Goal: Task Accomplishment & Management: Use online tool/utility

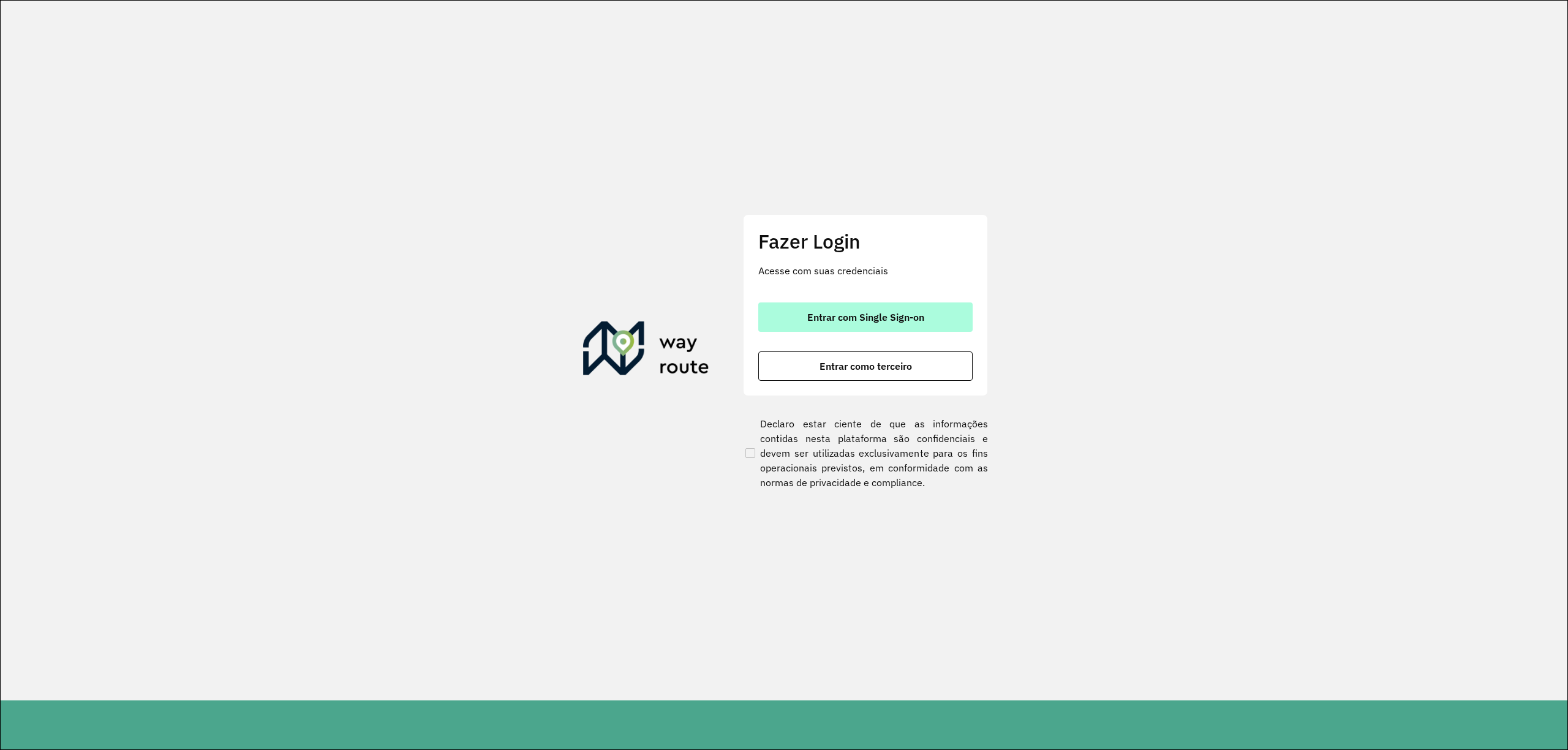
click at [832, 319] on span "Entrar com Single Sign-on" at bounding box center [865, 317] width 117 height 10
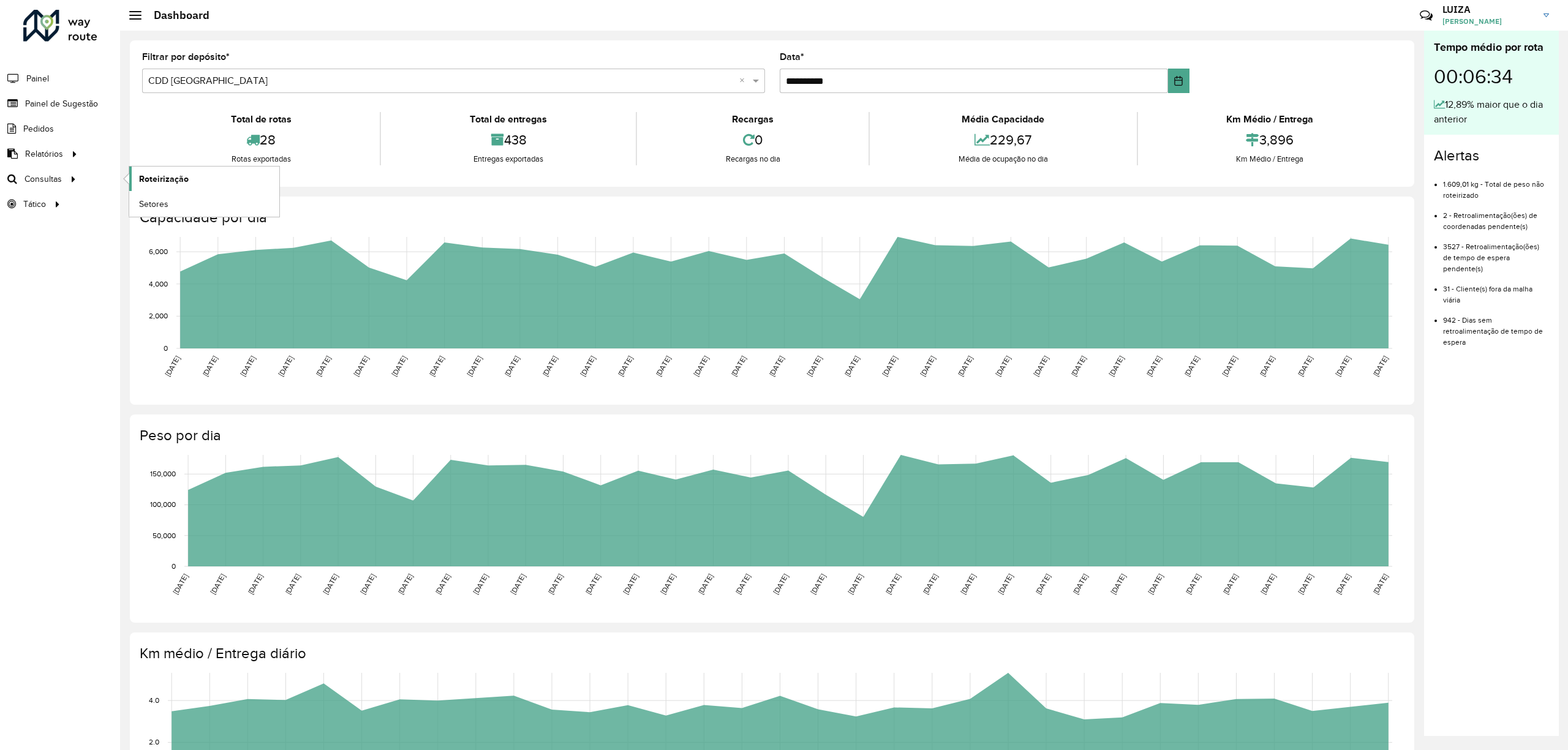
click at [181, 178] on span "Roteirização" at bounding box center [164, 179] width 49 height 13
click at [48, 101] on span "Painel de Sugestão" at bounding box center [64, 104] width 76 height 13
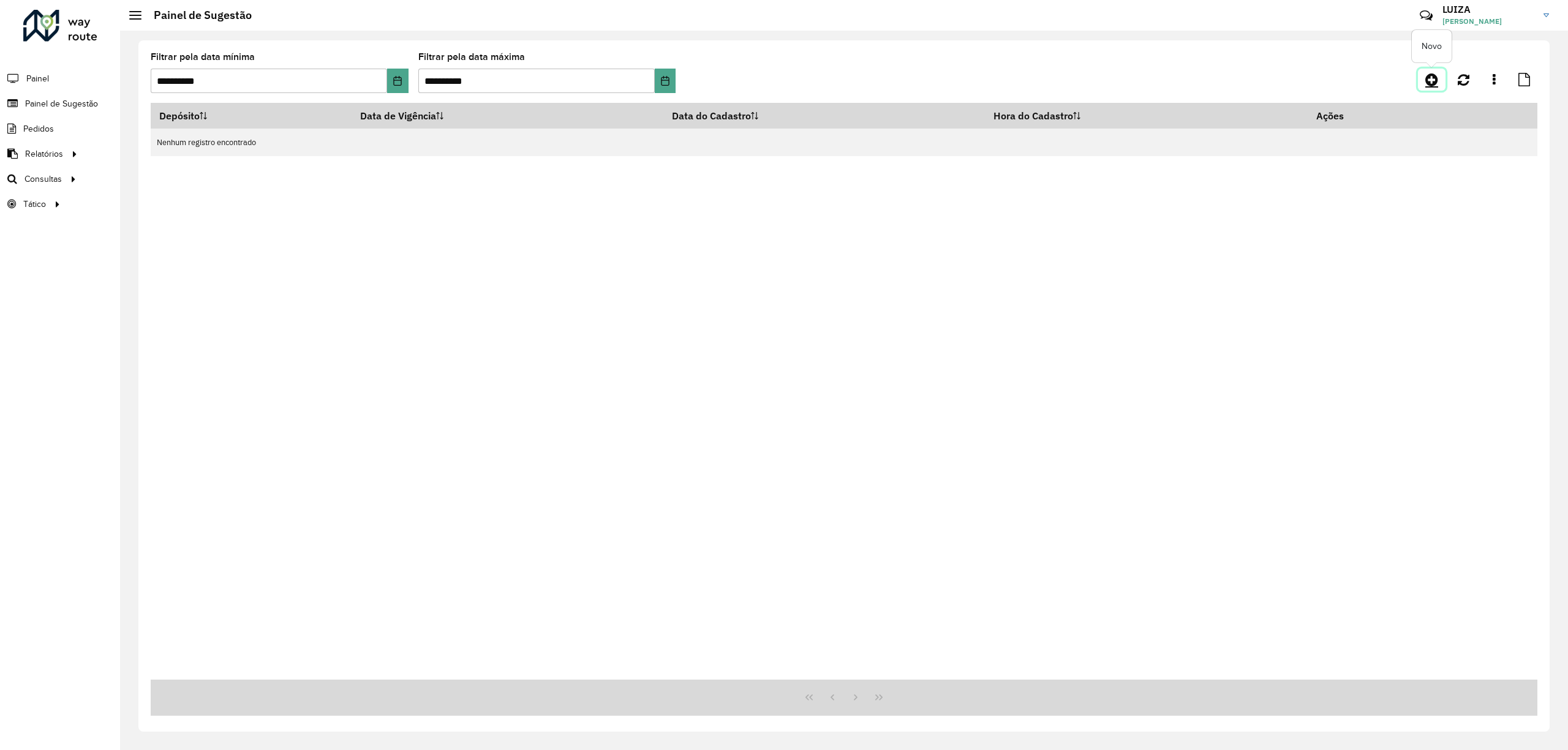
click at [1434, 79] on icon at bounding box center [1431, 79] width 13 height 15
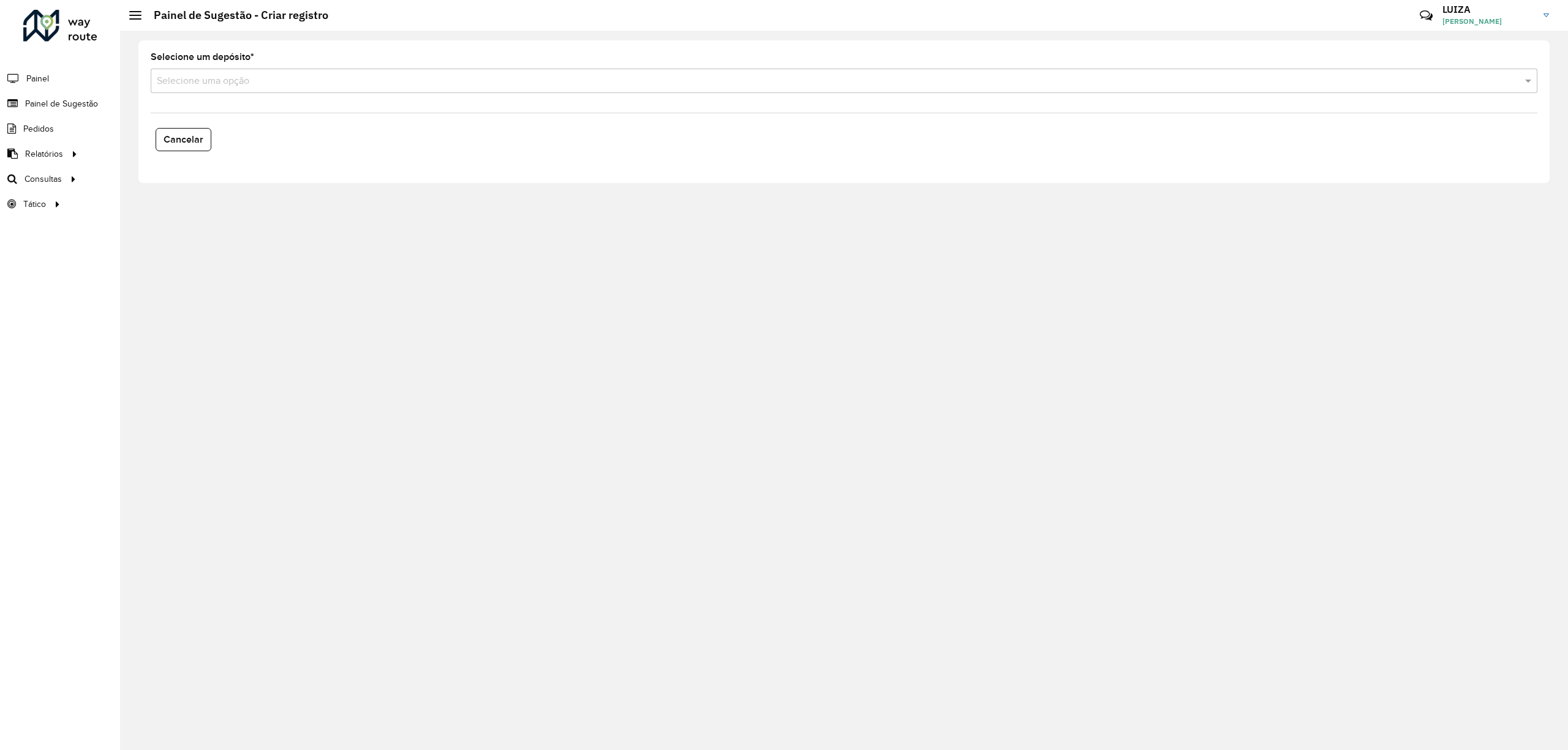
click at [229, 82] on input "text" at bounding box center [831, 81] width 1350 height 15
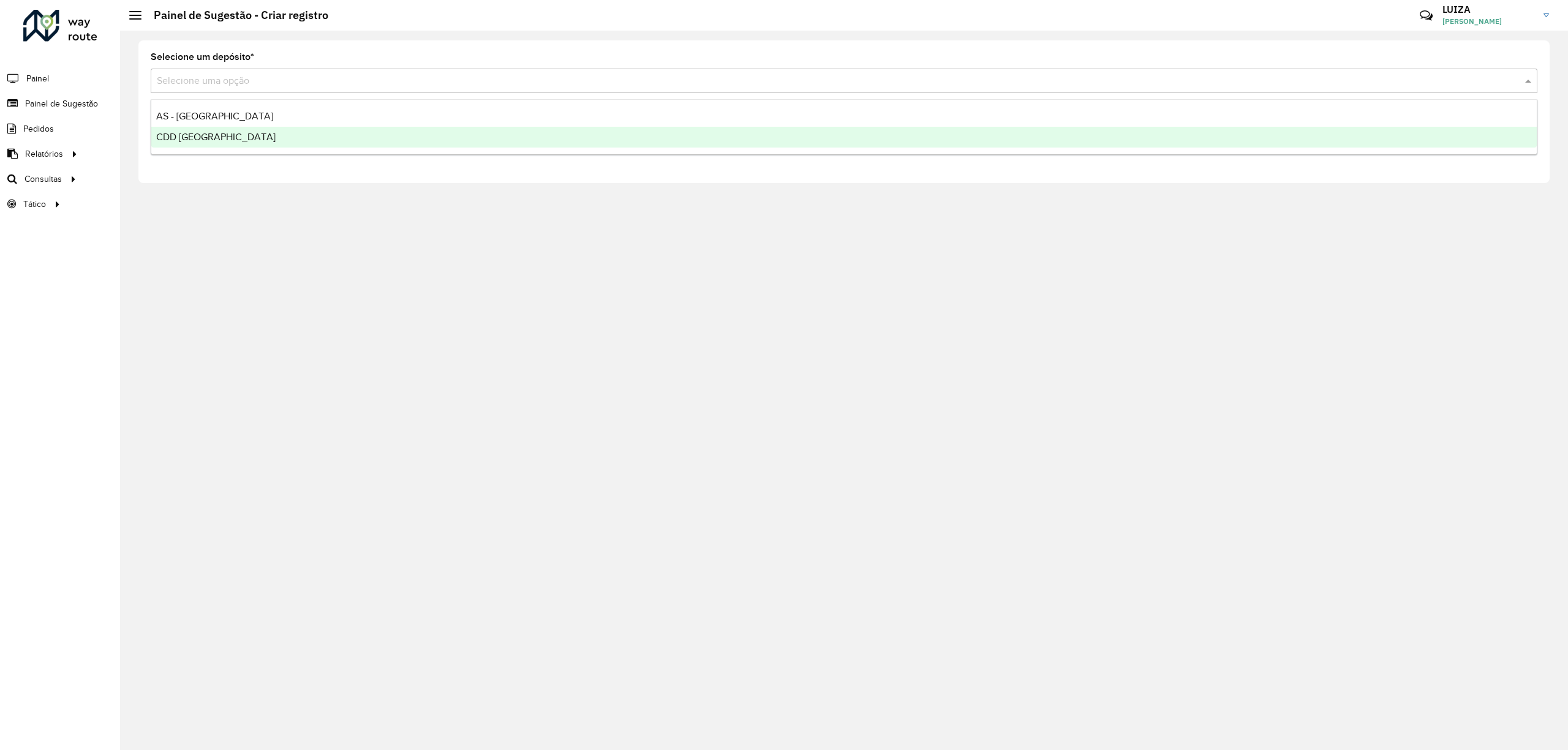
click at [210, 137] on span "CDD [GEOGRAPHIC_DATA]" at bounding box center [216, 137] width 119 height 10
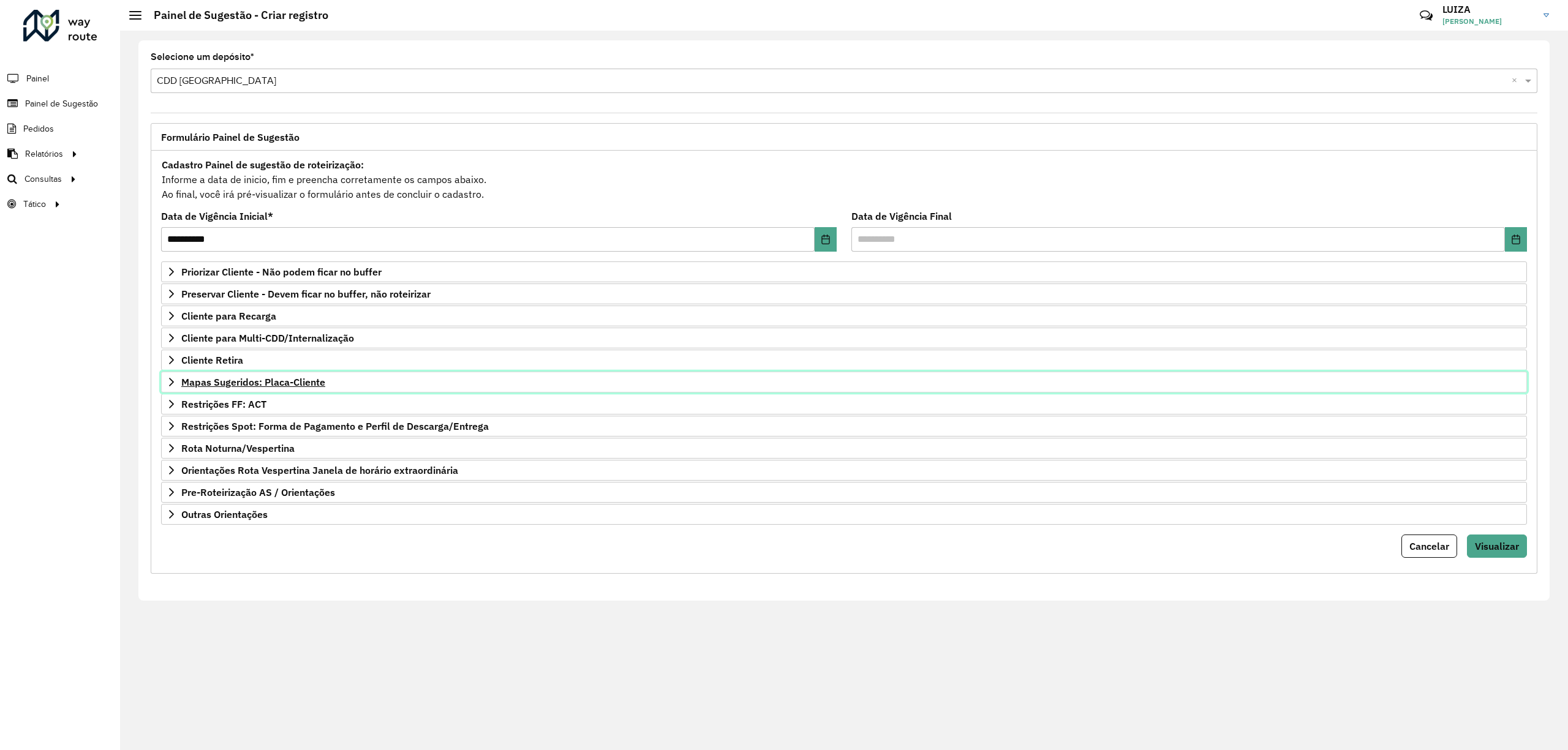
click at [265, 385] on span "Mapas Sugeridos: Placa-Cliente" at bounding box center [253, 382] width 144 height 10
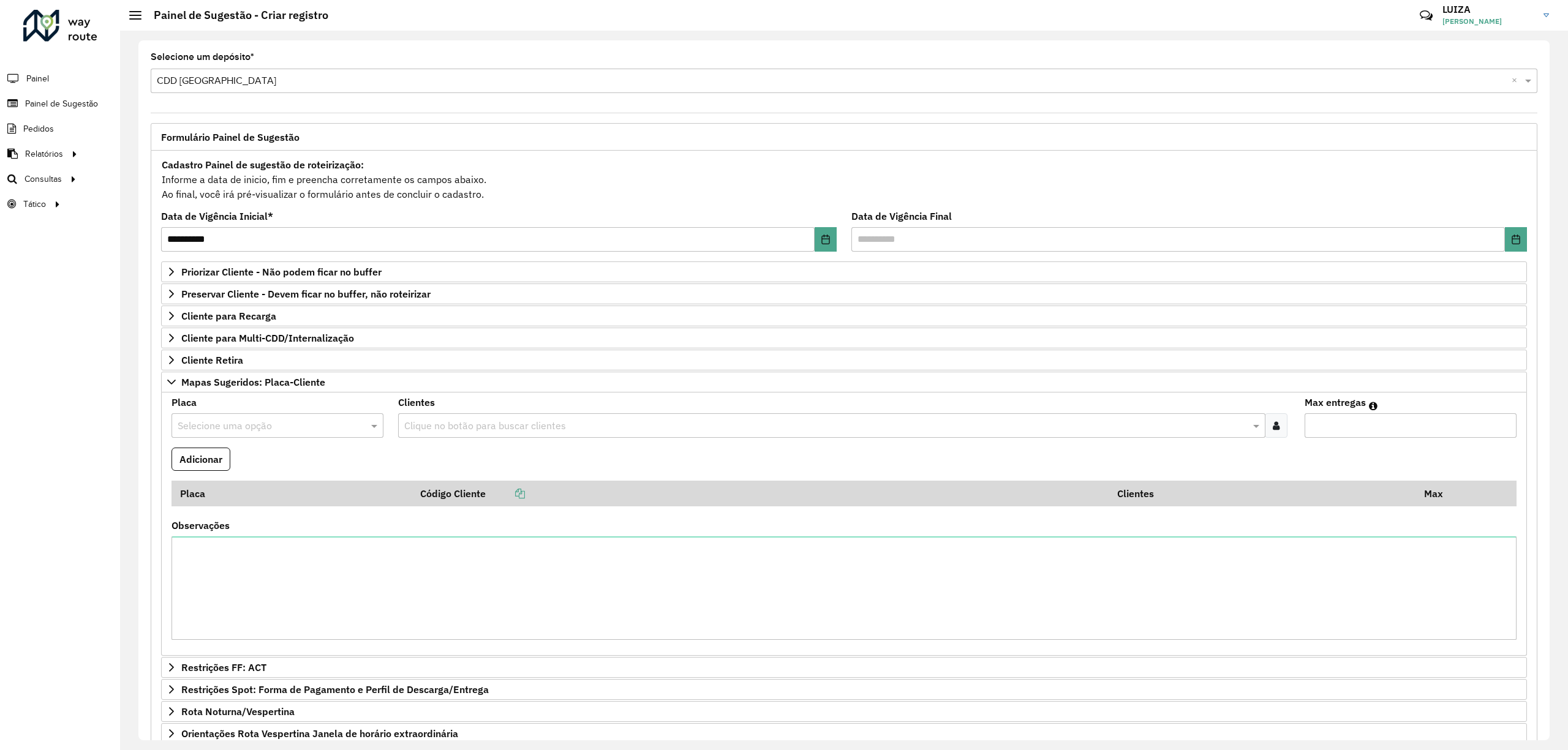
click at [223, 425] on input "text" at bounding box center [265, 426] width 176 height 15
type input "***"
click at [226, 486] on div "FQI0G15" at bounding box center [277, 485] width 210 height 21
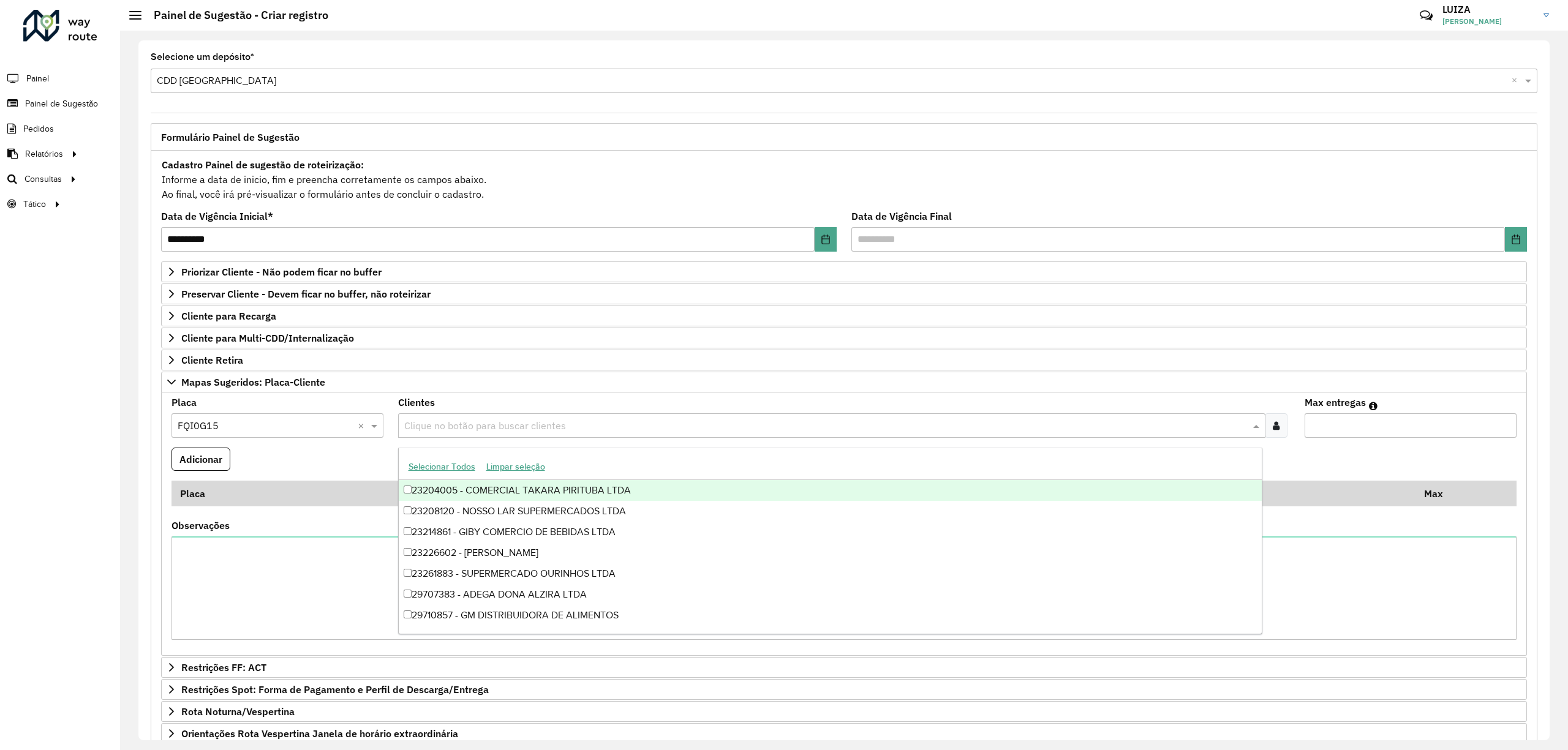
click at [442, 424] on input "text" at bounding box center [825, 426] width 849 height 15
type input "*****"
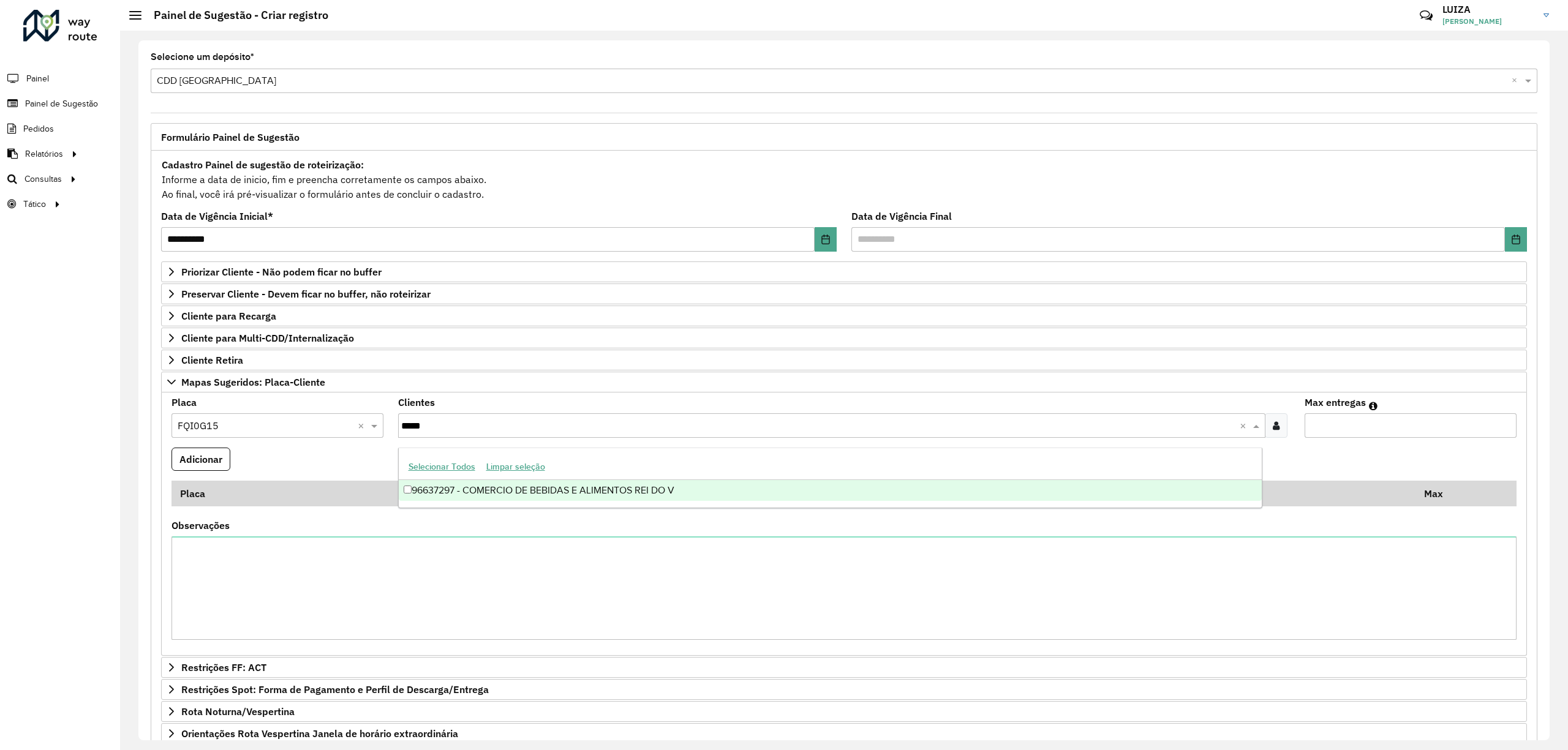
click at [450, 490] on div "96637297 - COMERCIO DE BEBIDAS E ALIMENTOS REI DO V" at bounding box center [830, 490] width 863 height 21
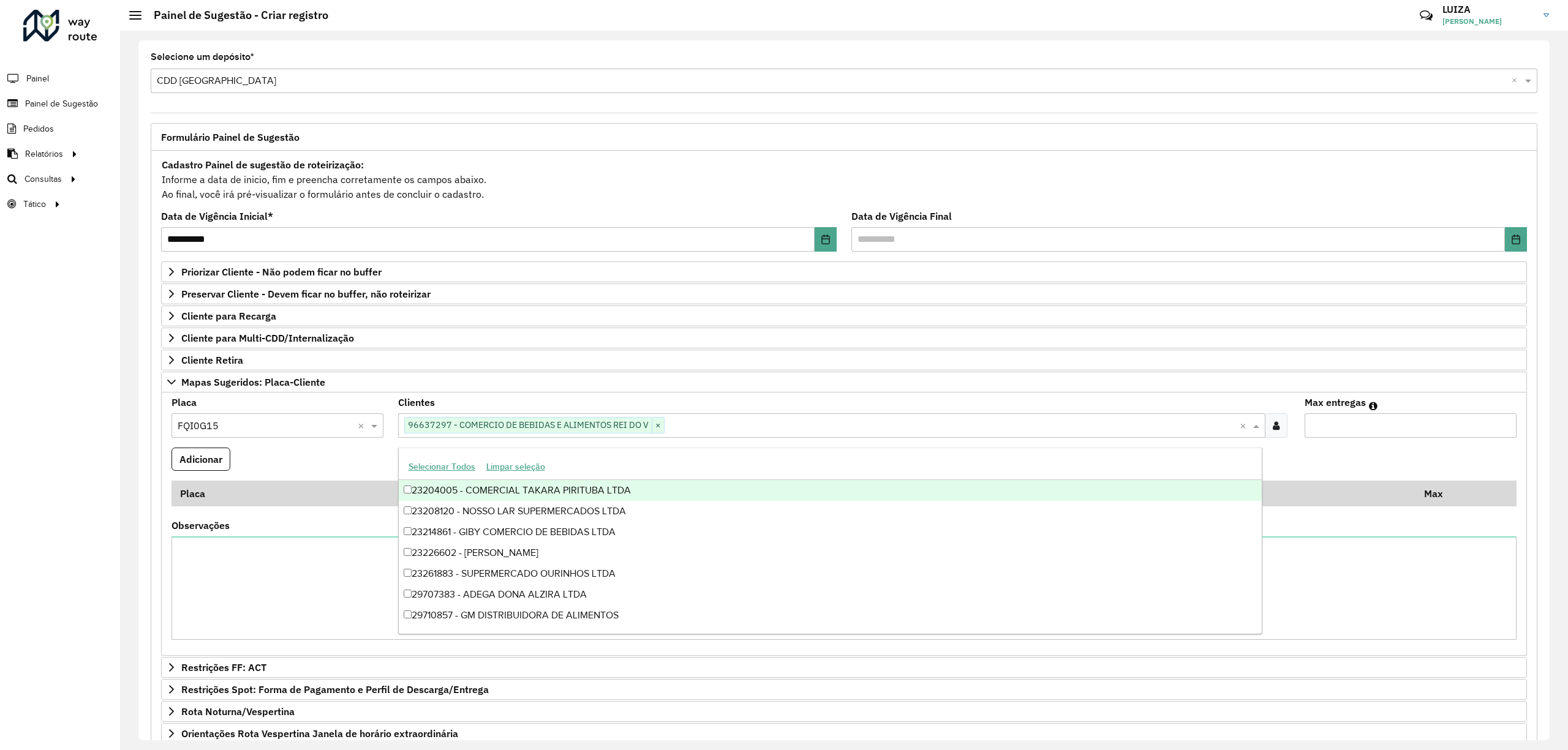
click at [1500, 424] on input "*" at bounding box center [1410, 425] width 212 height 25
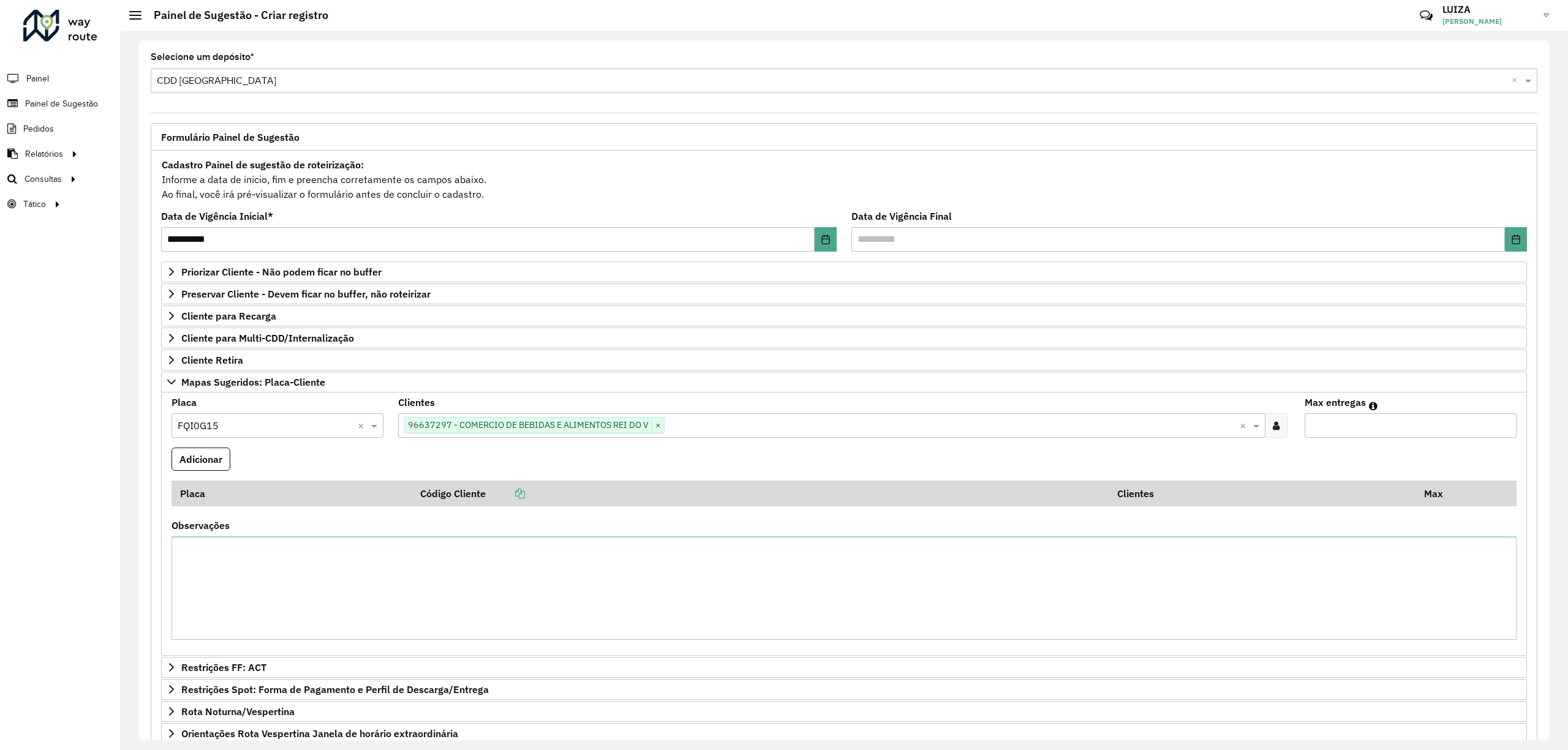
click at [1500, 424] on input "*" at bounding box center [1410, 425] width 212 height 25
type input "*"
click at [1502, 427] on input "*" at bounding box center [1410, 425] width 212 height 25
click at [215, 464] on button "Adicionar" at bounding box center [201, 459] width 59 height 23
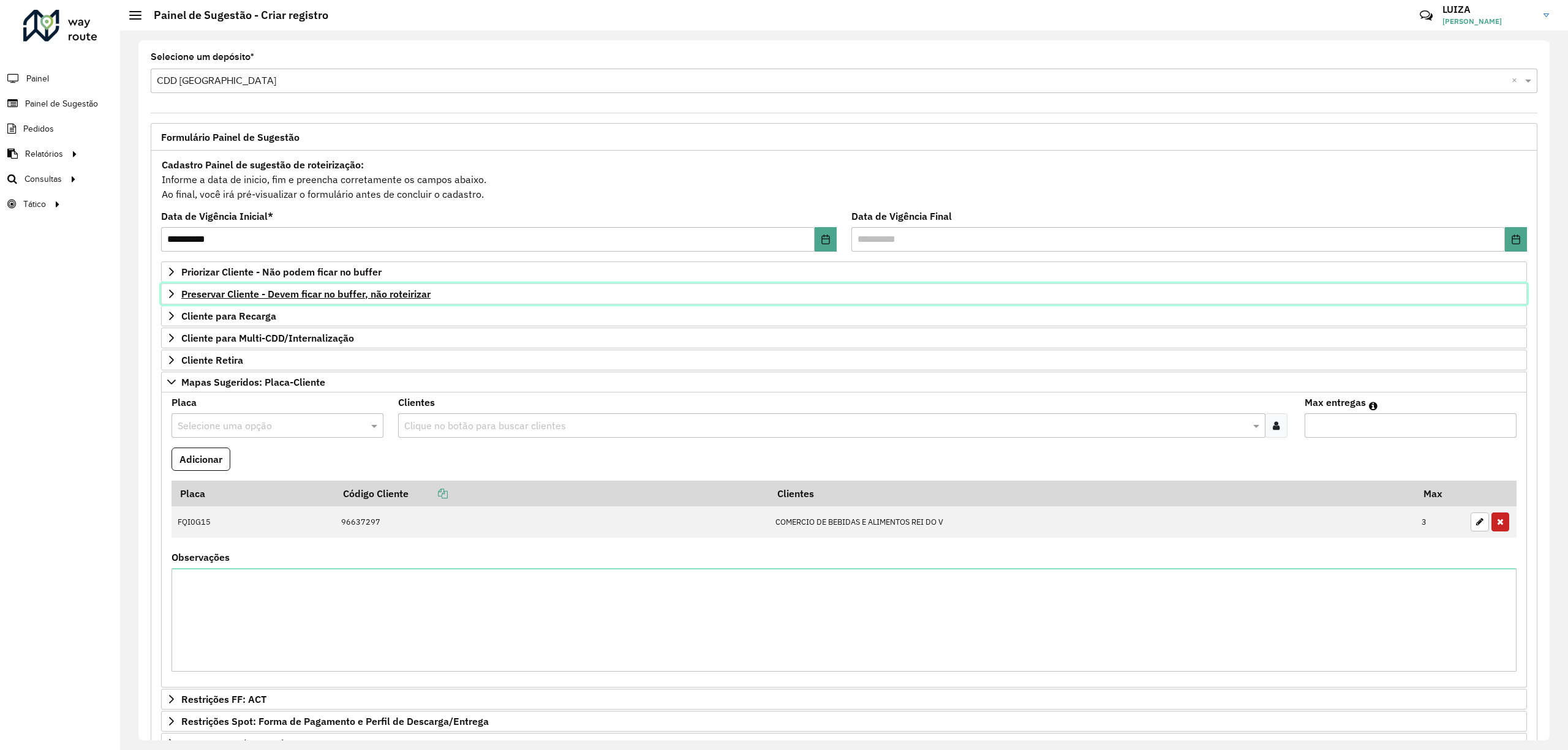
click at [297, 292] on span "Preservar Cliente - Devem ficar no buffer, não roteirizar" at bounding box center [306, 294] width 249 height 10
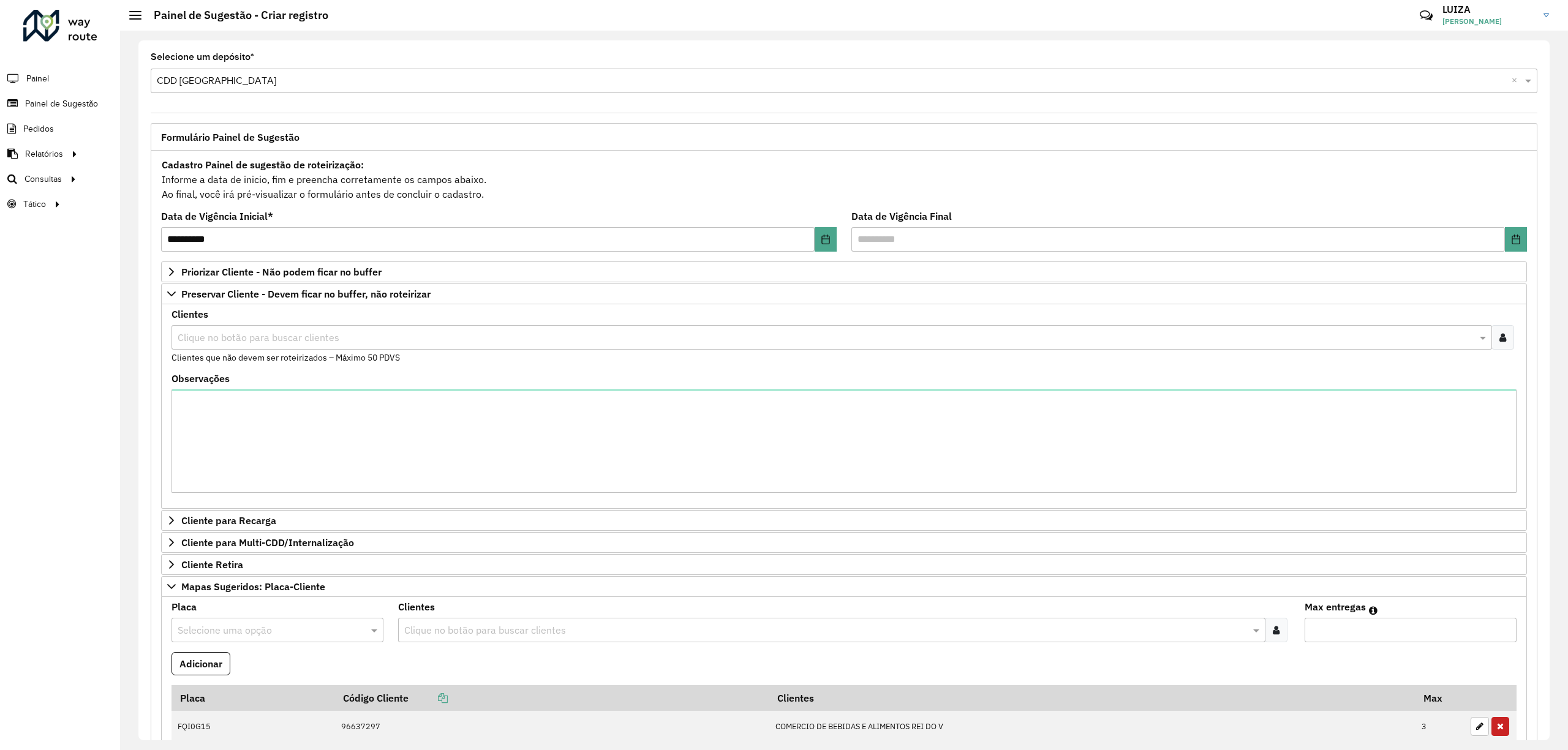
click at [1503, 334] on div at bounding box center [1502, 337] width 23 height 25
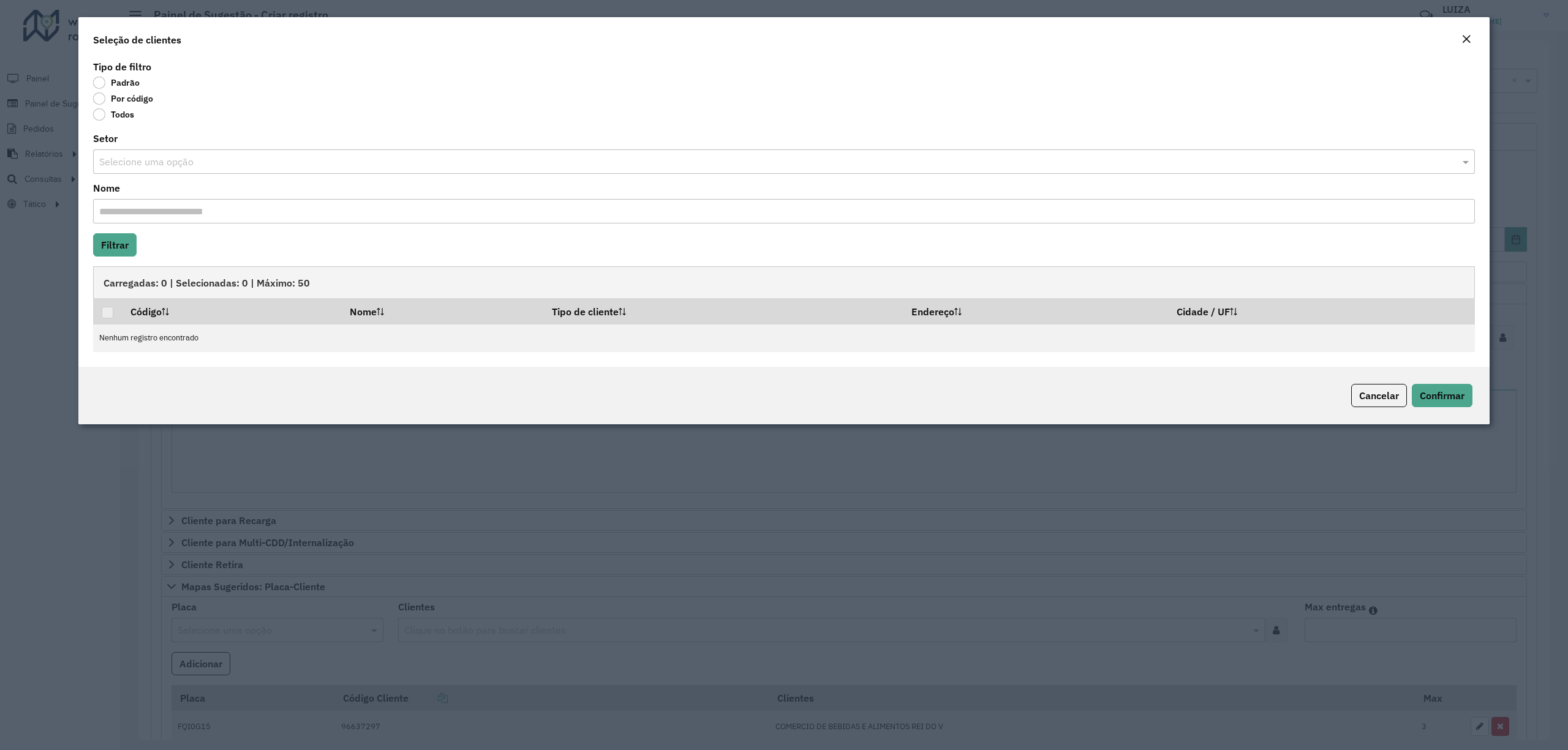
click at [142, 160] on input "text" at bounding box center [771, 162] width 1345 height 15
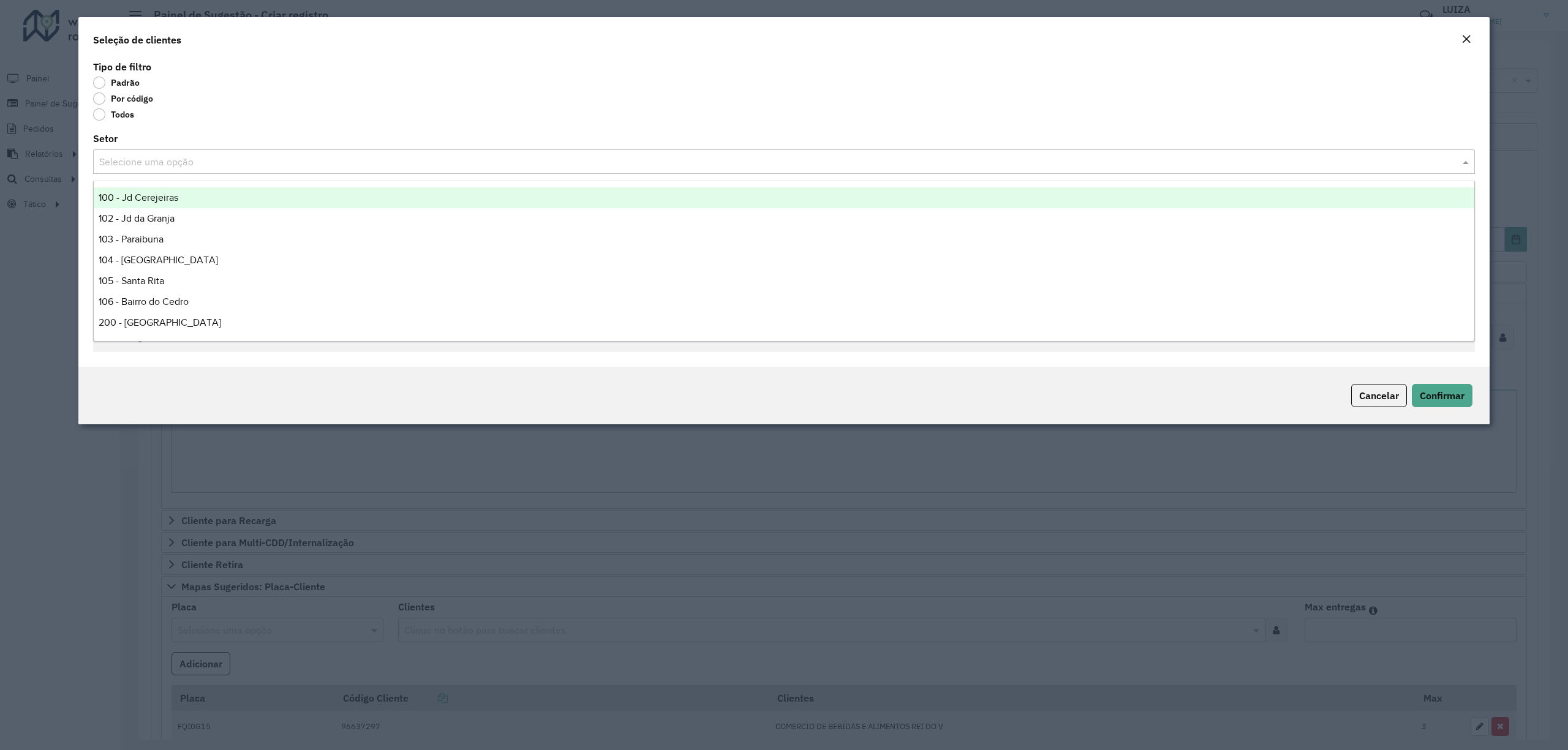
click at [182, 122] on div "Todos" at bounding box center [783, 117] width 1381 height 15
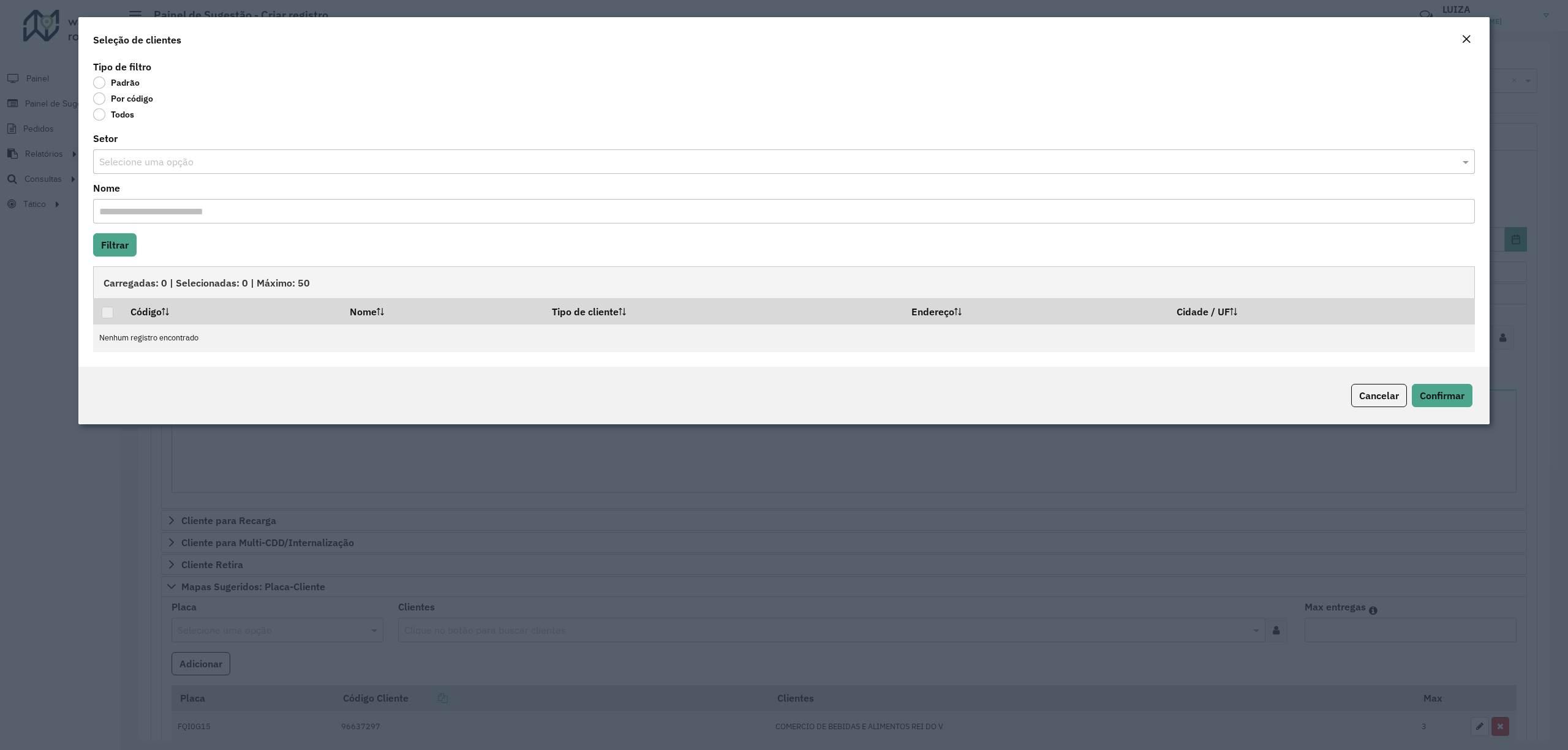
click at [119, 98] on label "Por código" at bounding box center [123, 98] width 60 height 12
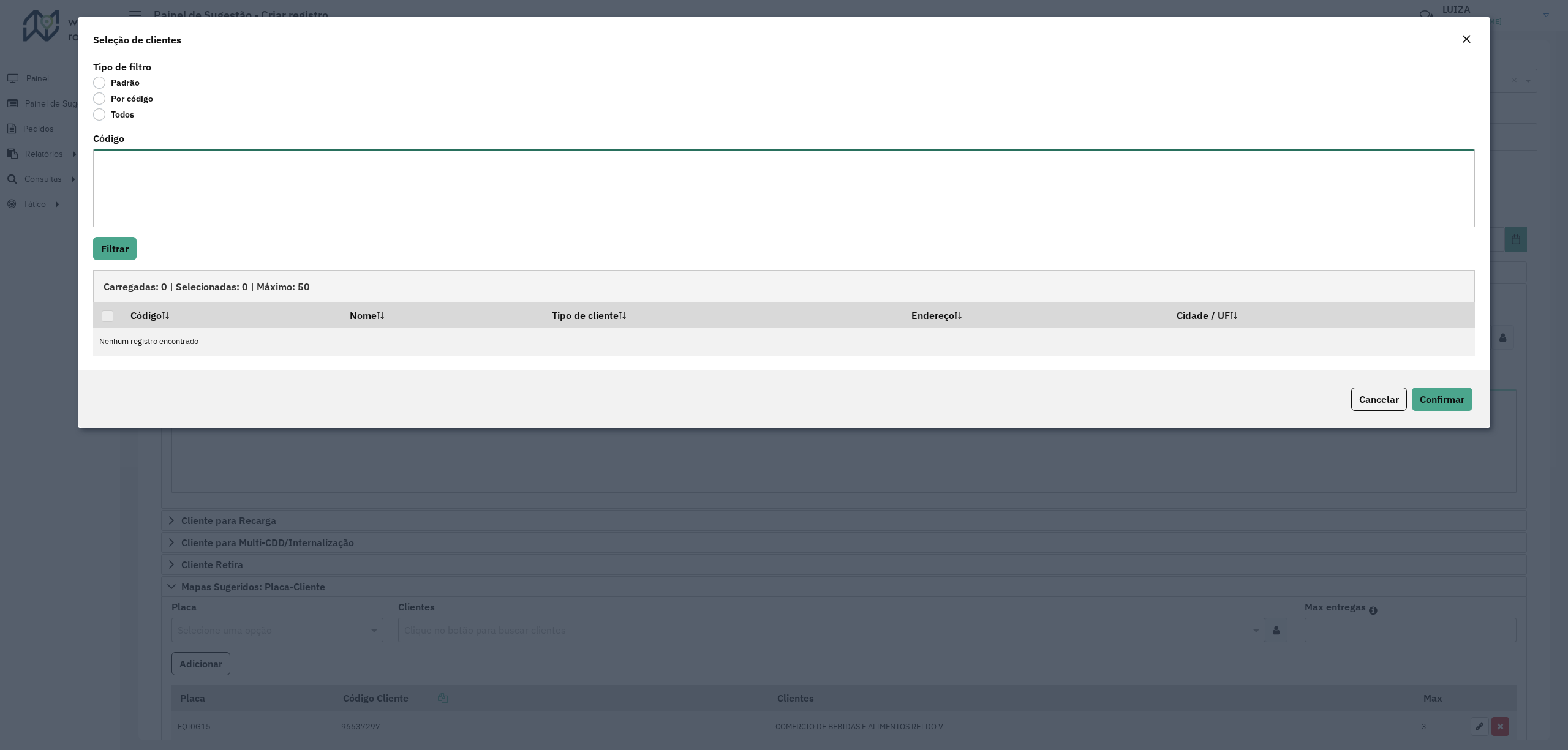
click at [128, 184] on textarea "Código" at bounding box center [783, 188] width 1381 height 78
paste textarea "**** **** **** **** **** ***** ***** ***** ***** ***** ***** ***** ***** ***** …"
type textarea "**** **** **** **** **** ***** ***** ***** ***** ***** ***** ***** ***** ***** …"
click at [121, 249] on button "Filtrar" at bounding box center [114, 248] width 44 height 23
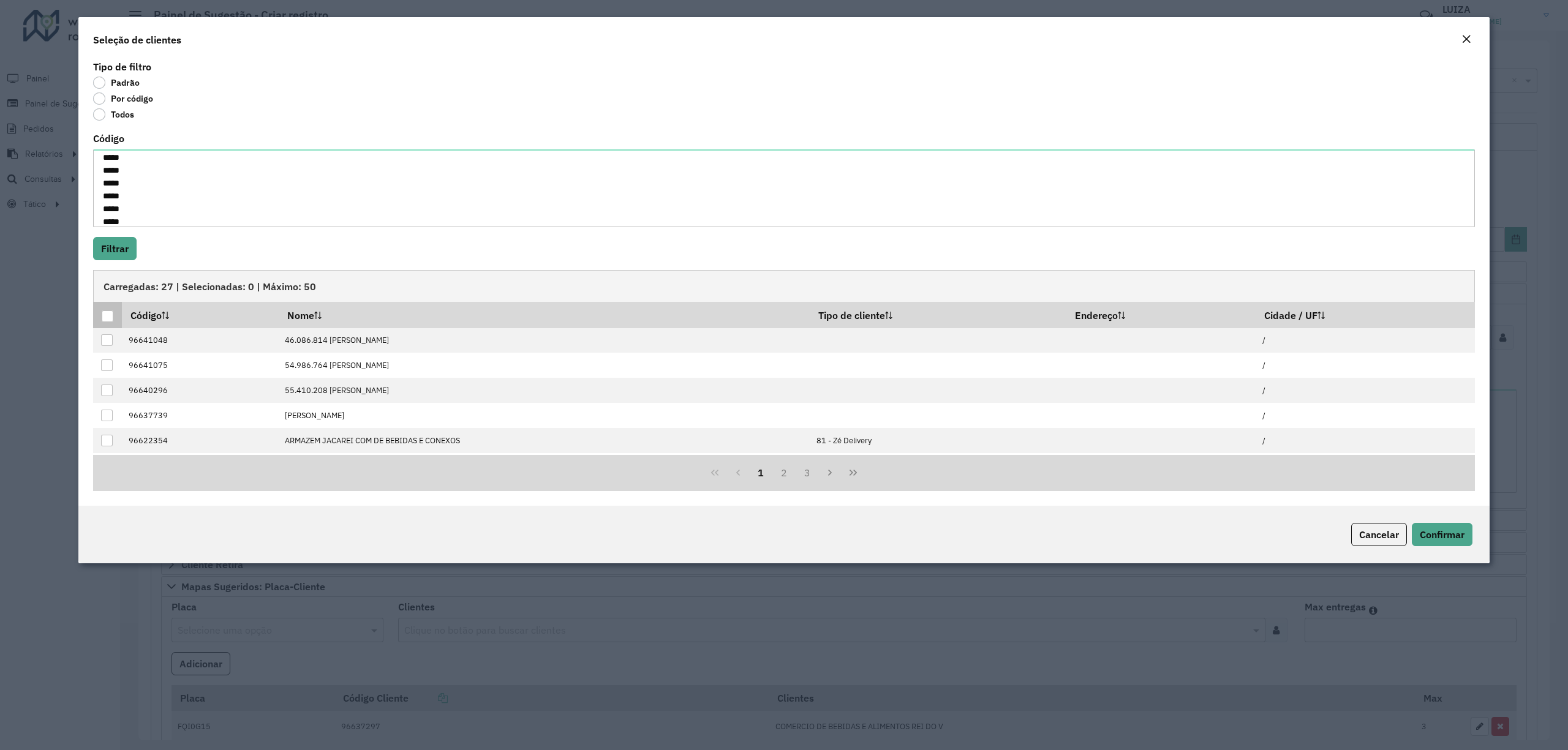
click at [102, 315] on div at bounding box center [107, 316] width 12 height 12
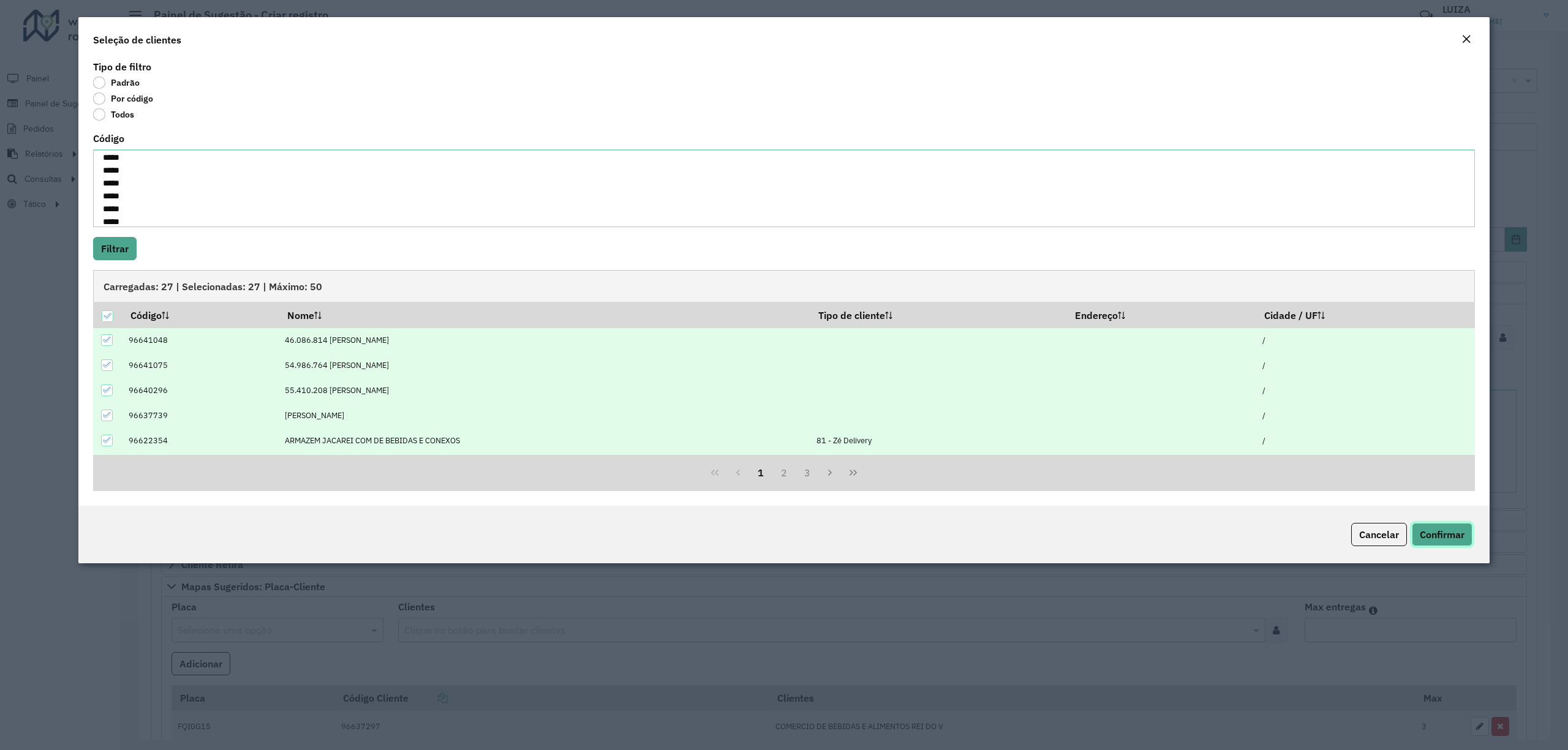
click at [1456, 537] on span "Confirmar" at bounding box center [1442, 534] width 44 height 12
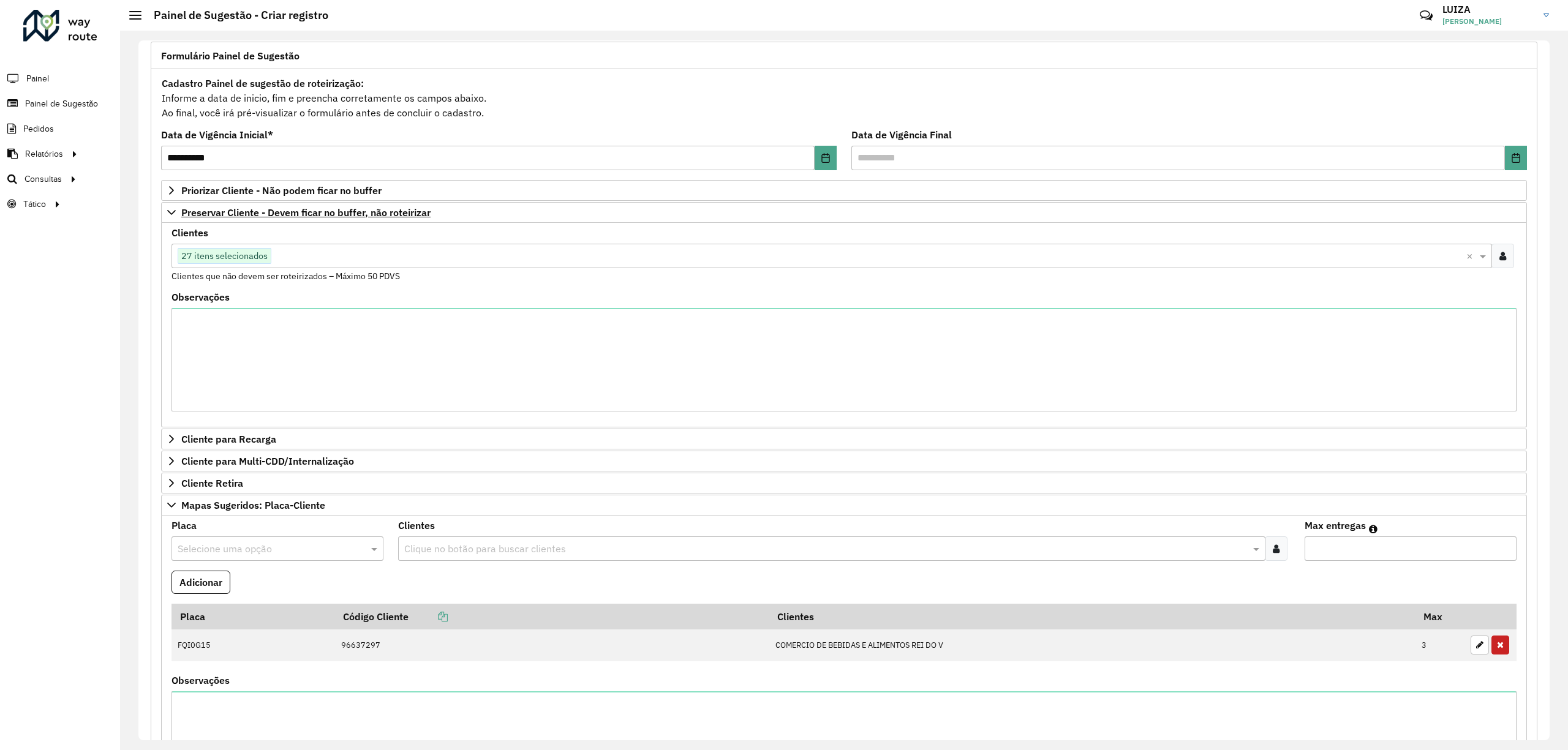
scroll to position [0, 0]
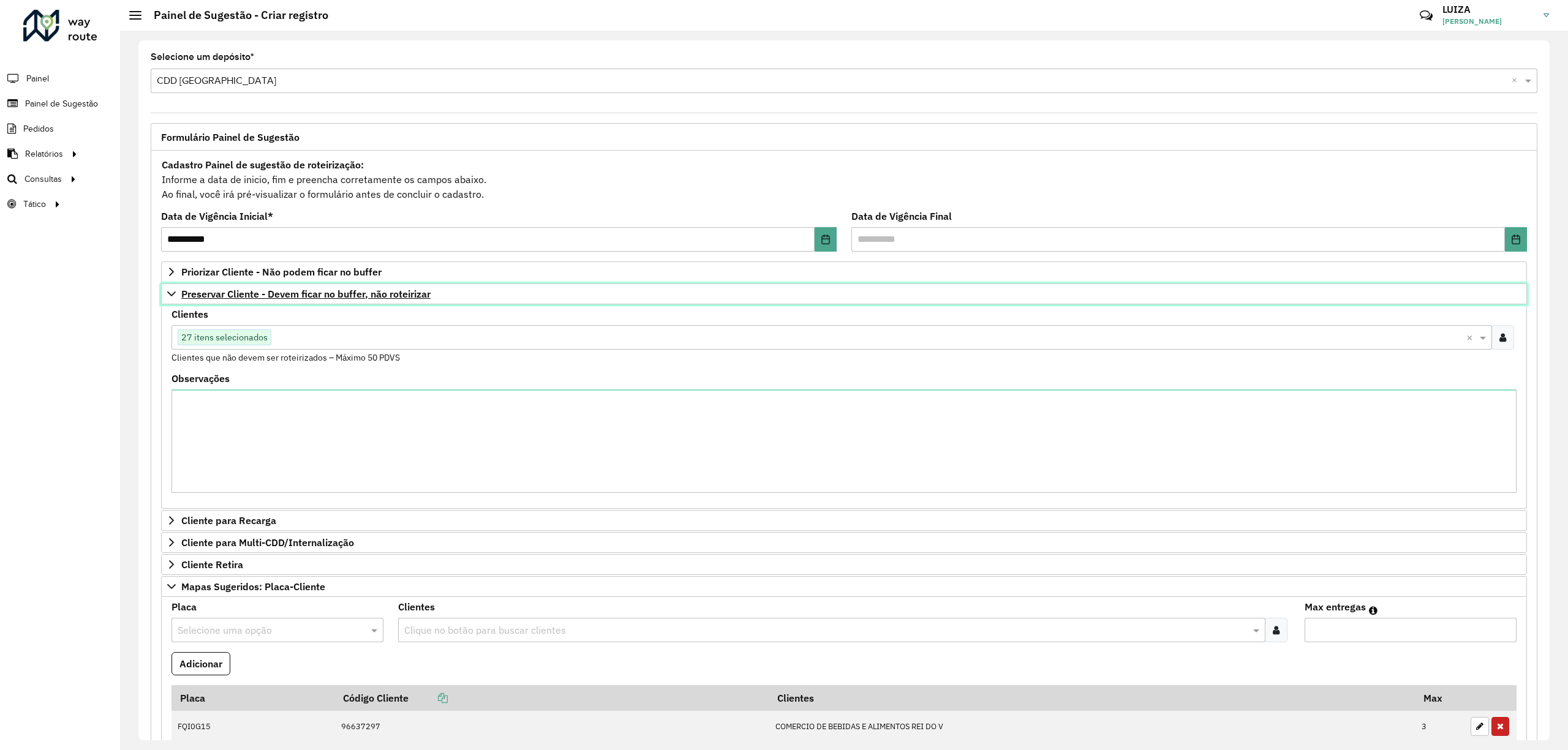
click at [170, 290] on icon at bounding box center [172, 294] width 10 height 10
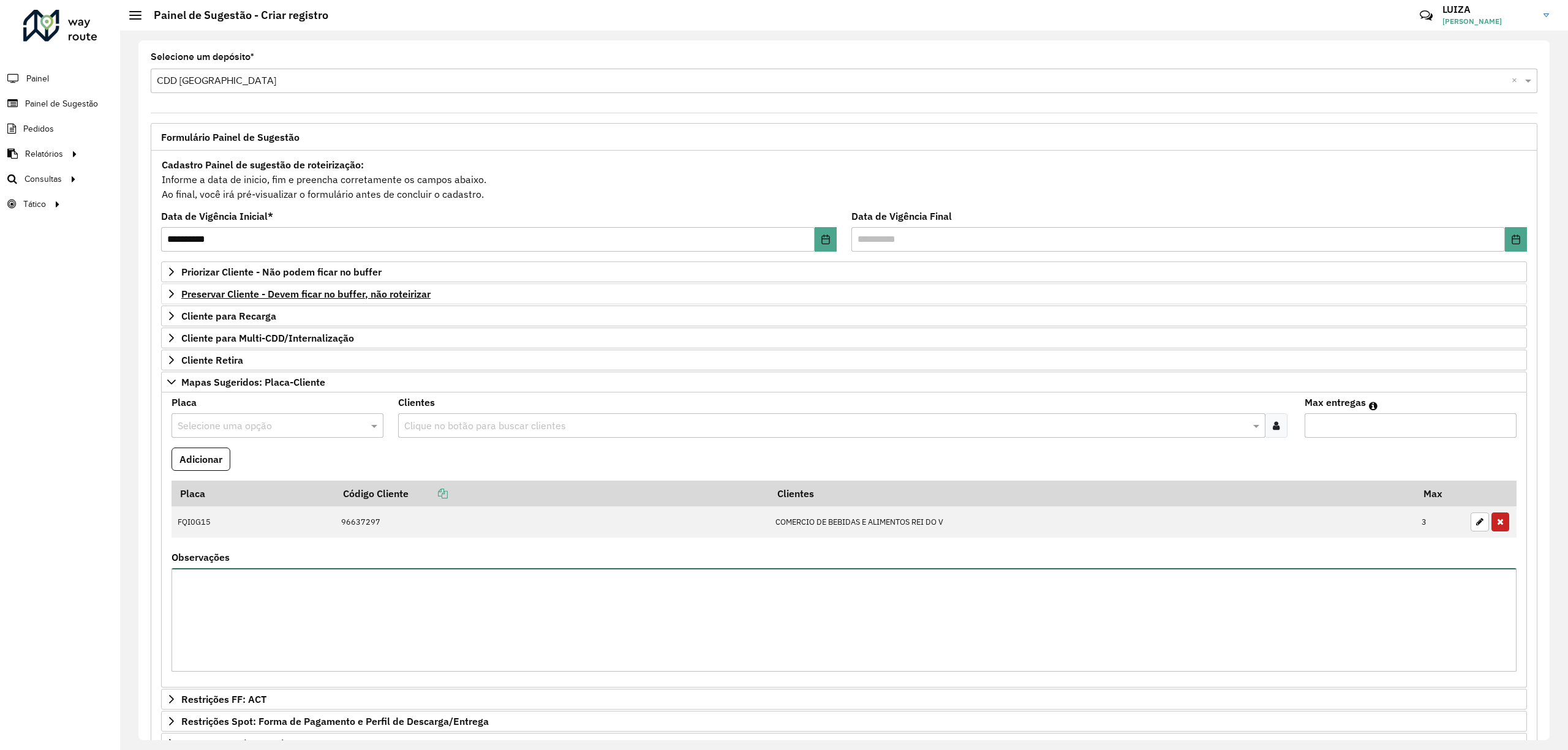
click at [385, 619] on textarea "Observações" at bounding box center [844, 620] width 1345 height 103
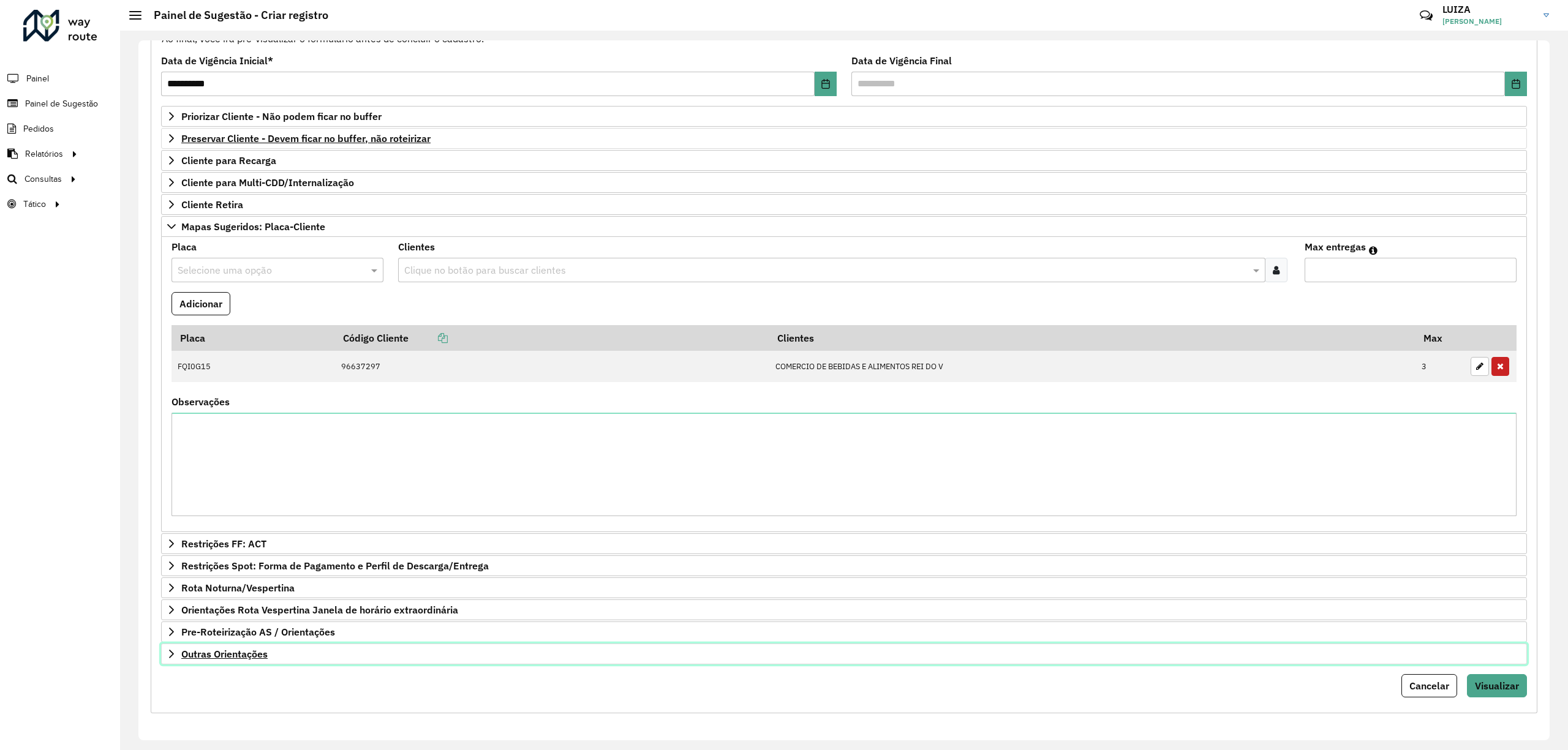
click at [239, 653] on span "Outras Orientações" at bounding box center [224, 654] width 87 height 10
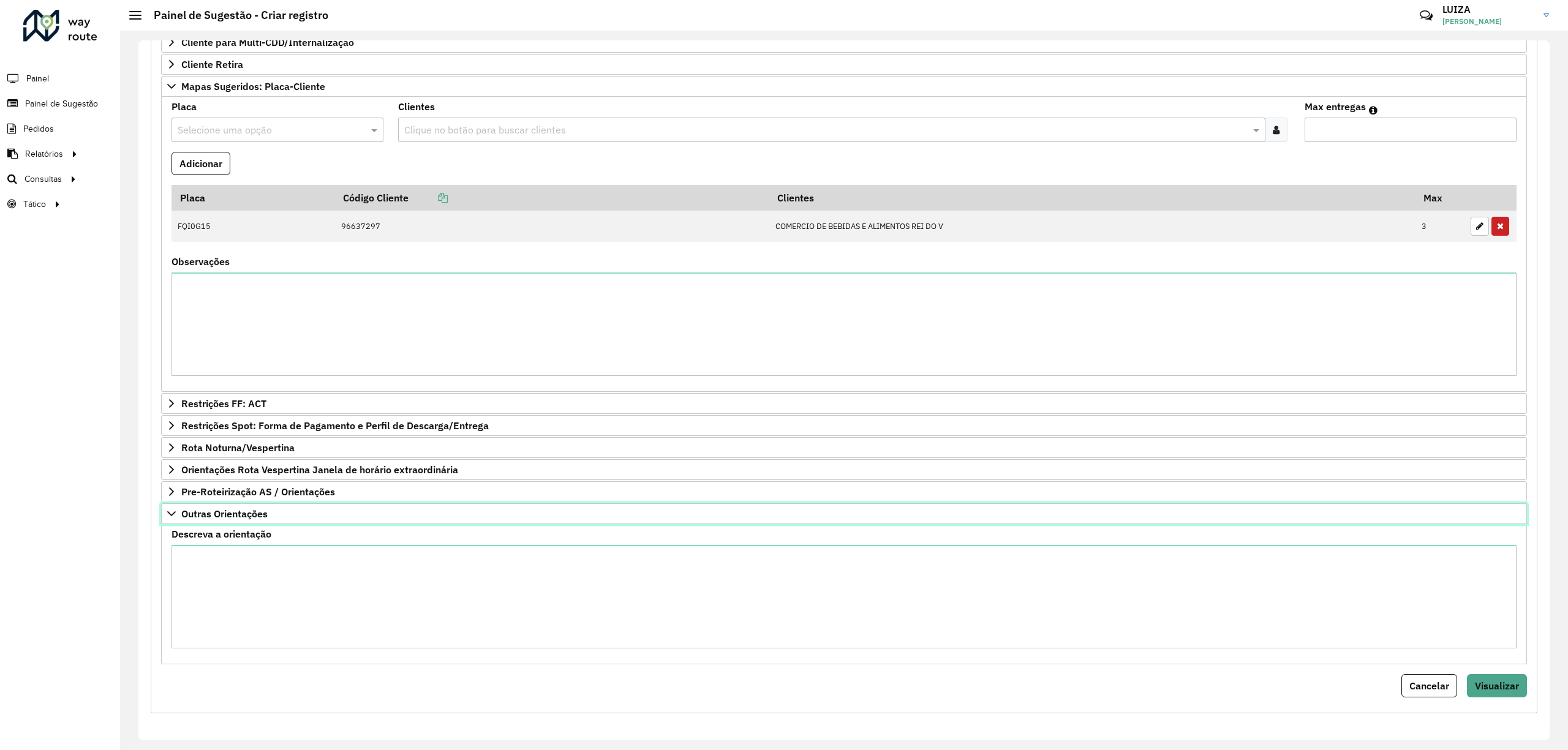
scroll to position [323, 0]
click at [242, 579] on textarea "Descreva a orientação" at bounding box center [844, 597] width 1345 height 103
paste textarea "***** *****"
paste textarea "*****"
click at [183, 556] on textarea "***** ***** *****" at bounding box center [844, 597] width 1345 height 103
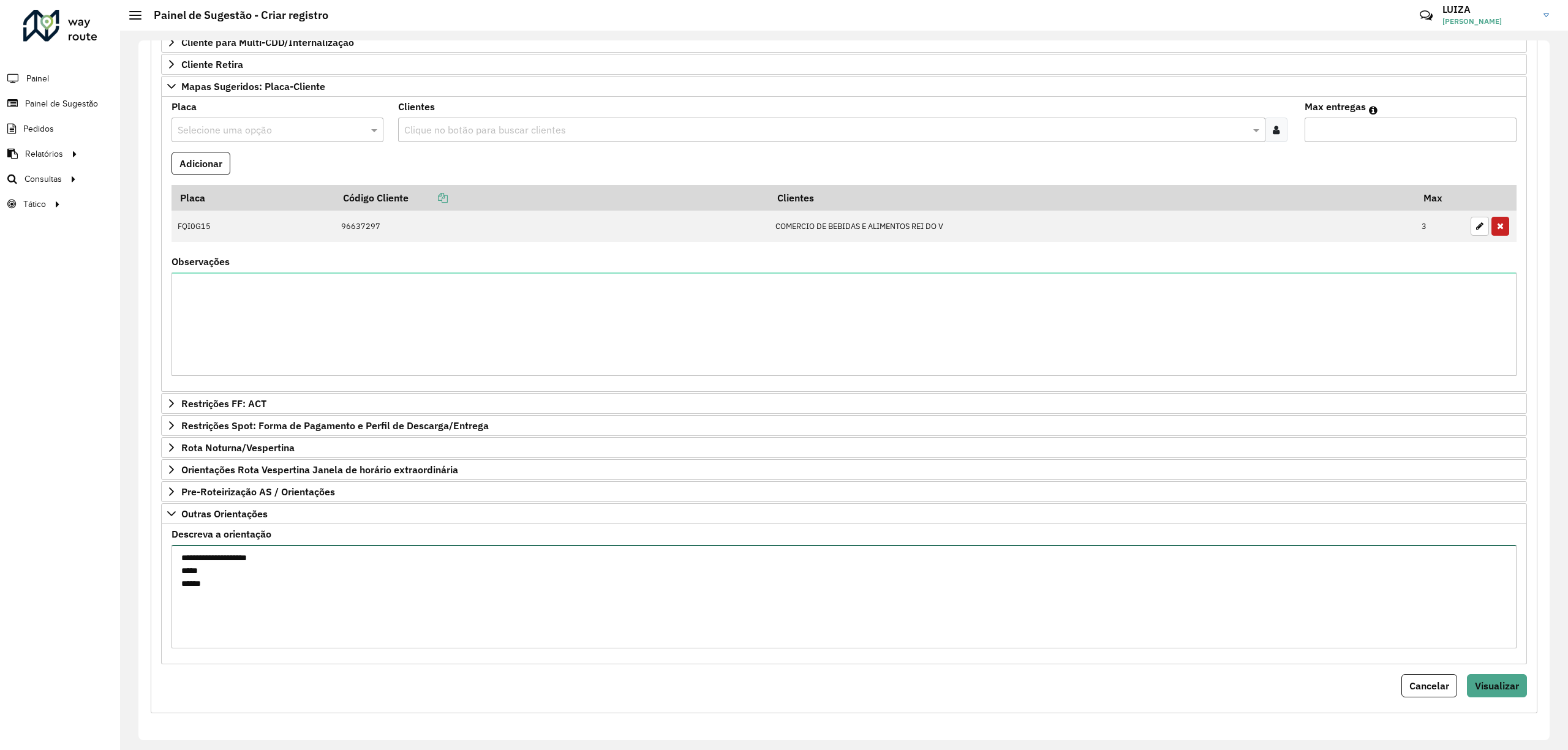
click at [323, 559] on textarea "**********" at bounding box center [844, 597] width 1345 height 103
click at [385, 558] on textarea "**********" at bounding box center [844, 597] width 1345 height 103
paste textarea "*****"
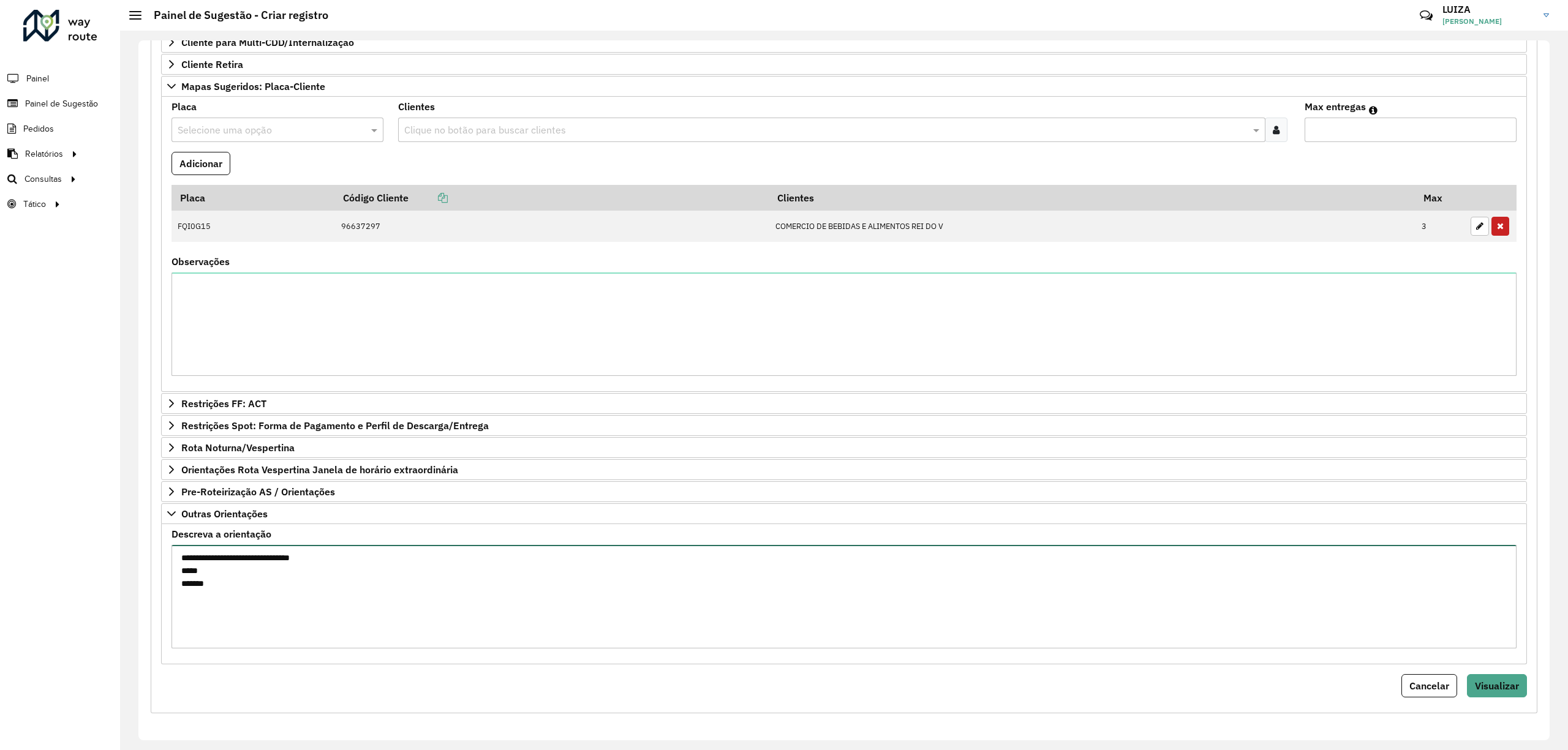
click at [181, 570] on textarea "**********" at bounding box center [844, 597] width 1345 height 103
click at [273, 568] on textarea "**********" at bounding box center [844, 597] width 1345 height 103
click at [310, 569] on textarea "**********" at bounding box center [844, 597] width 1345 height 103
type textarea "**********"
click at [1505, 682] on span "Visualizar" at bounding box center [1497, 686] width 44 height 12
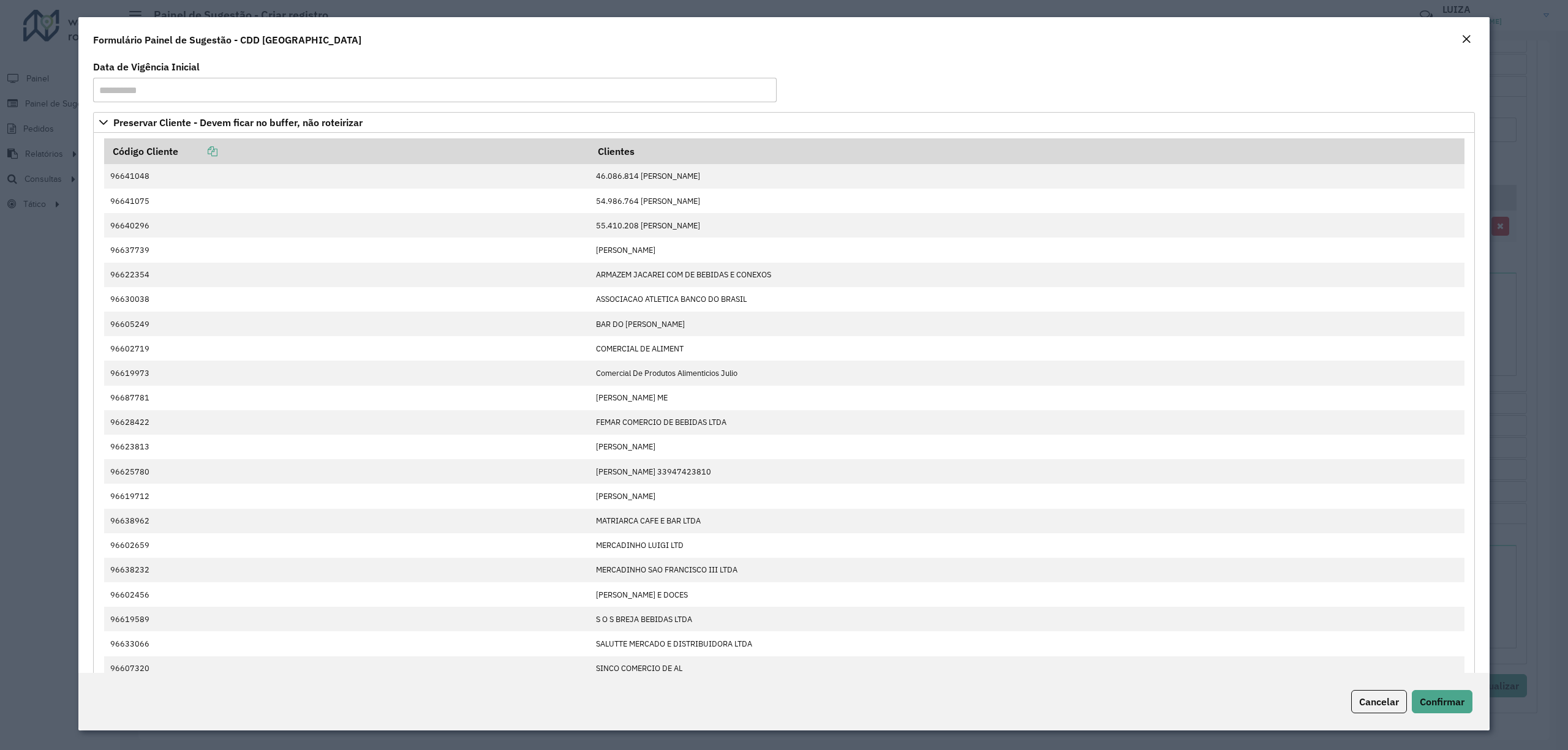
click at [1437, 689] on div "Cancelar Confirmar" at bounding box center [784, 702] width 1411 height 57
click at [1469, 707] on button "Confirmar" at bounding box center [1442, 702] width 60 height 23
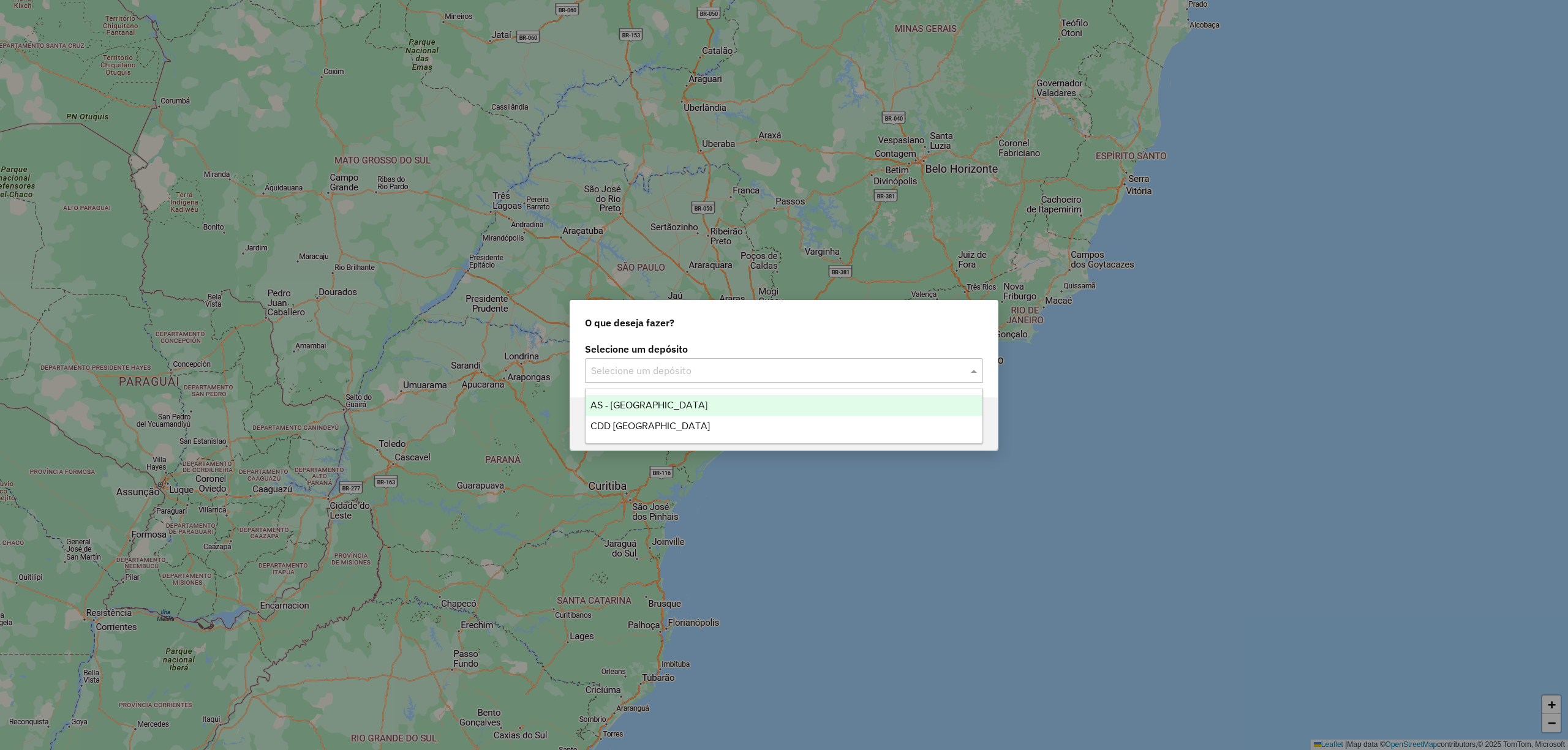
click at [635, 370] on input "text" at bounding box center [771, 371] width 361 height 15
click at [624, 429] on span "CDD [GEOGRAPHIC_DATA]" at bounding box center [650, 426] width 119 height 10
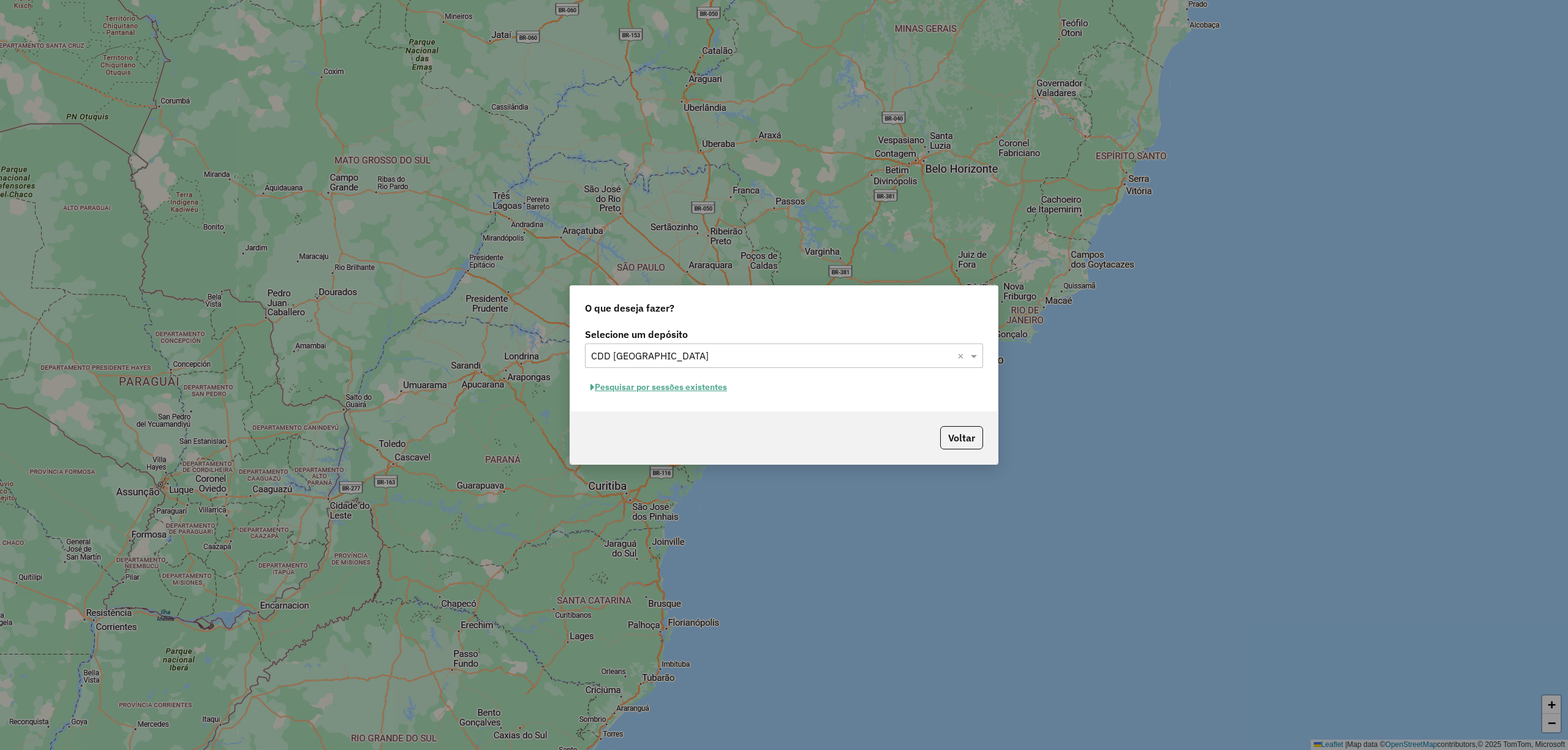
click at [665, 389] on button "Pesquisar por sessões existentes" at bounding box center [658, 388] width 148 height 19
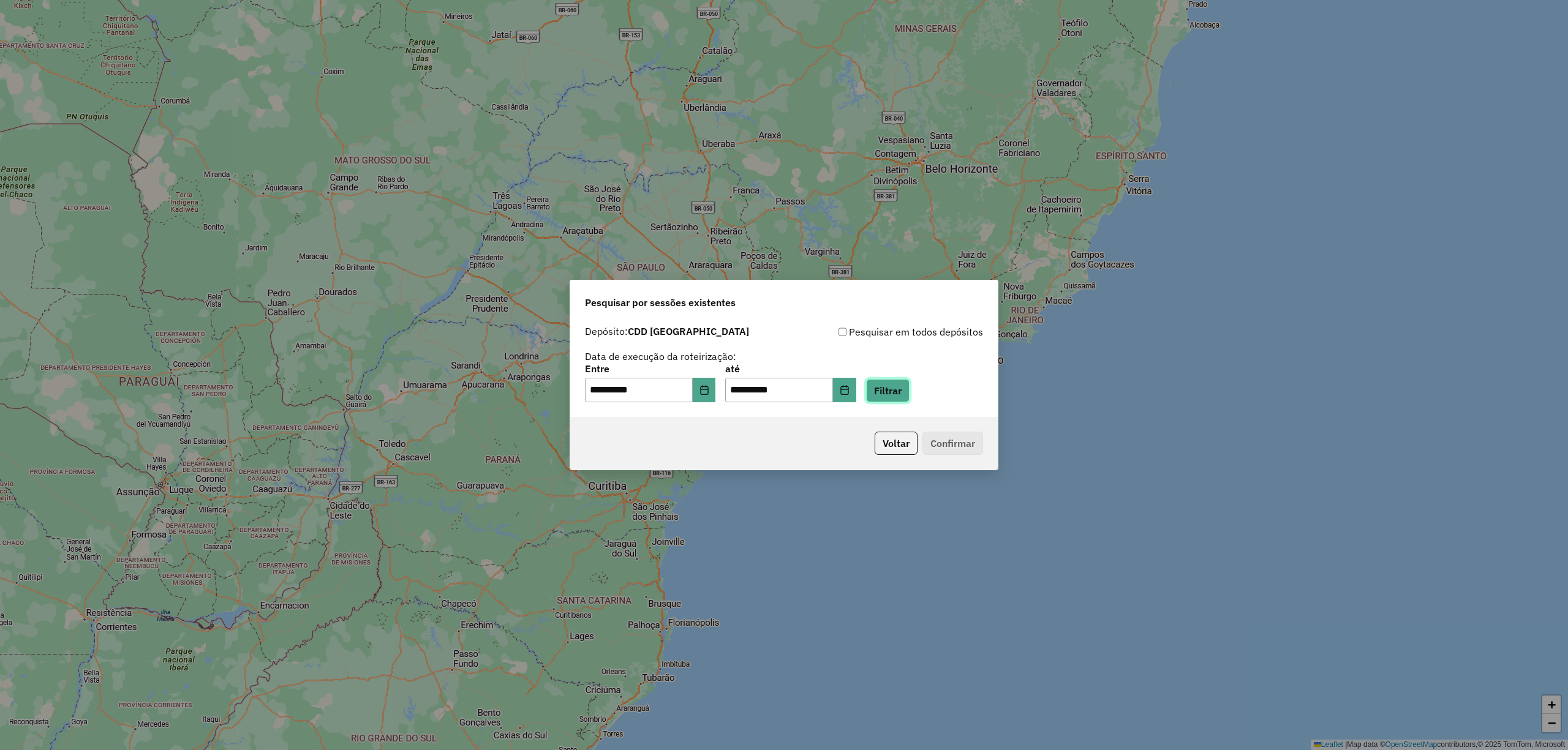
click at [906, 395] on button "Filtrar" at bounding box center [887, 390] width 44 height 23
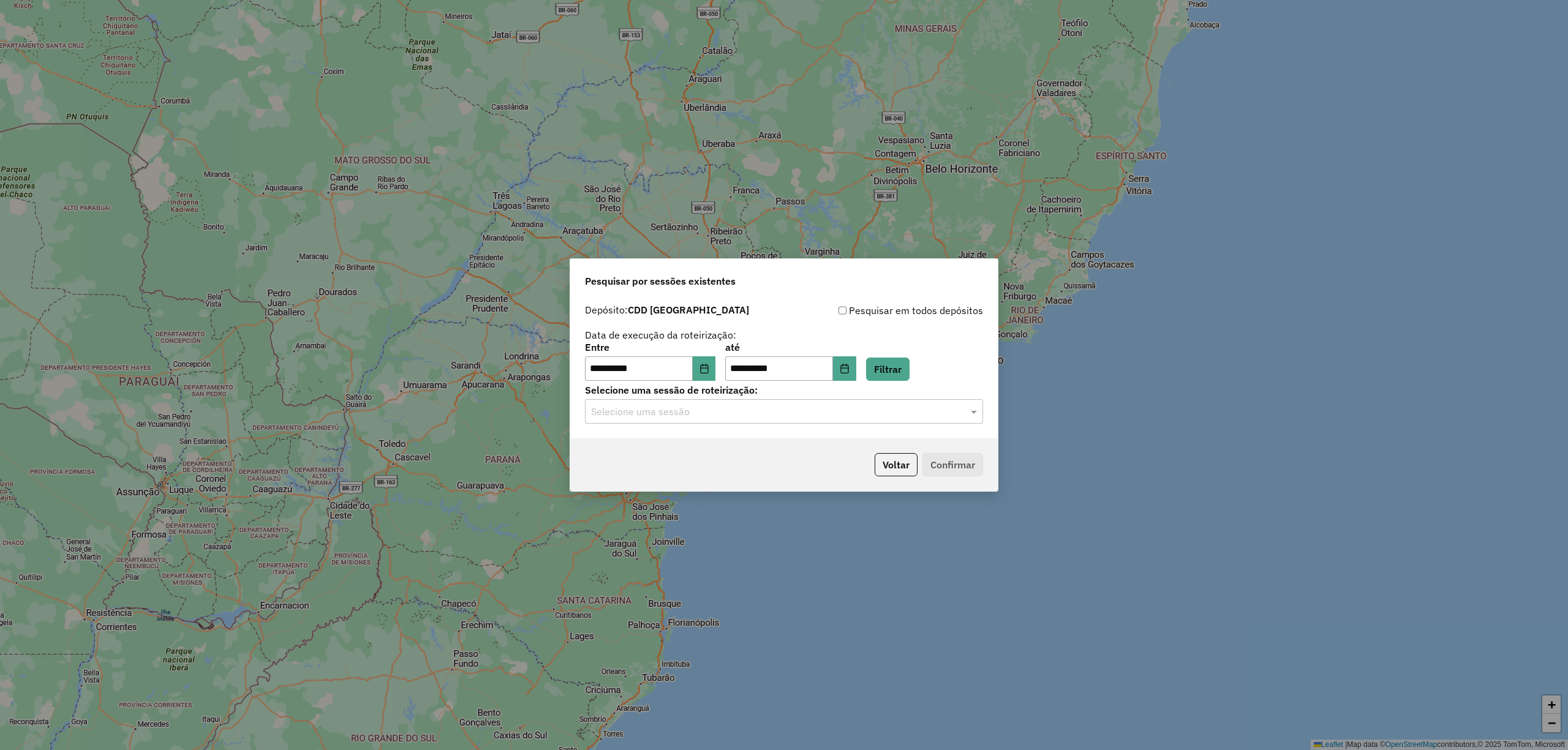
click at [694, 412] on input "text" at bounding box center [771, 412] width 361 height 15
click at [742, 446] on div "1290522 - 08/10/2025 18:33" at bounding box center [783, 447] width 396 height 21
click at [941, 462] on button "Confirmar" at bounding box center [952, 465] width 60 height 23
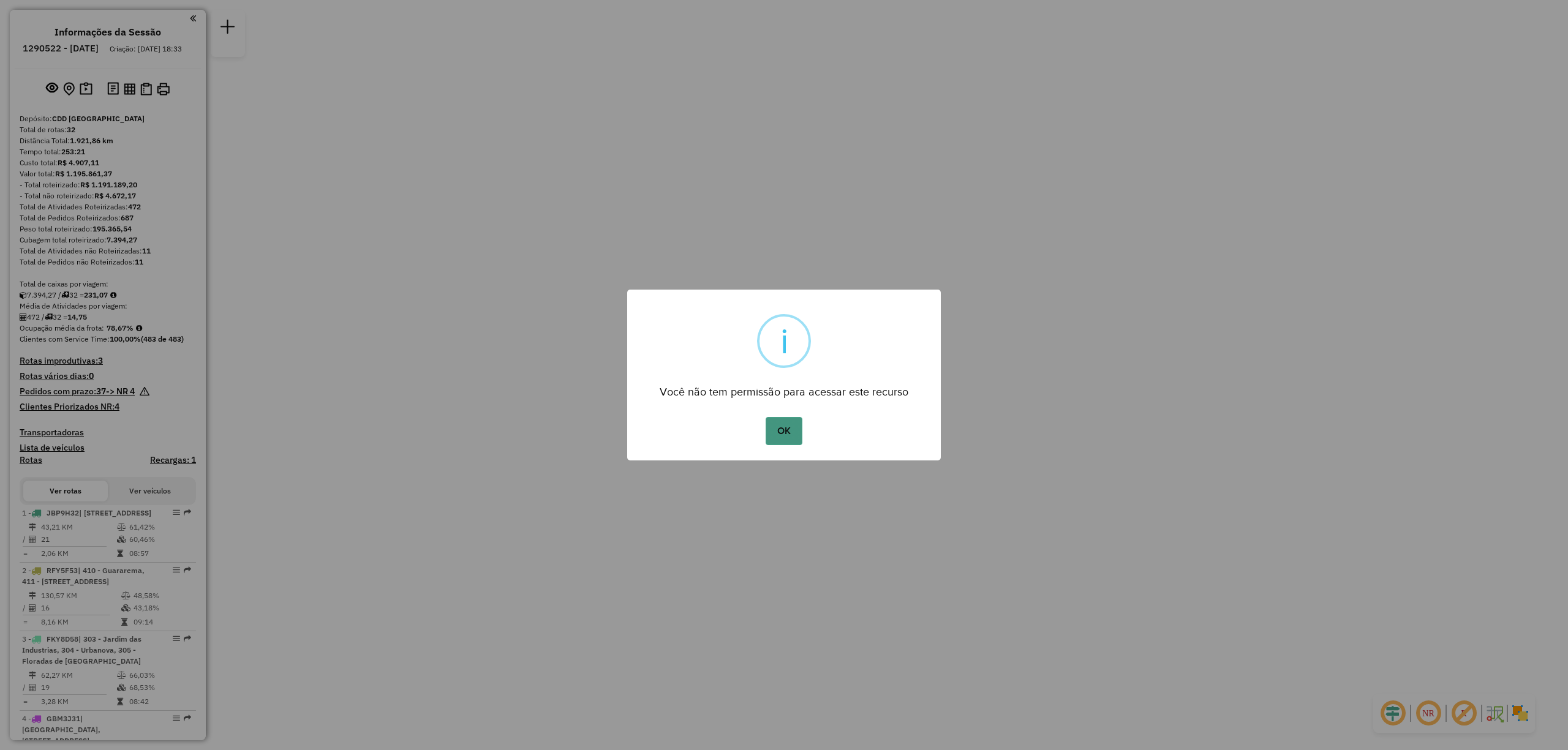
click at [787, 423] on button "OK" at bounding box center [783, 431] width 36 height 28
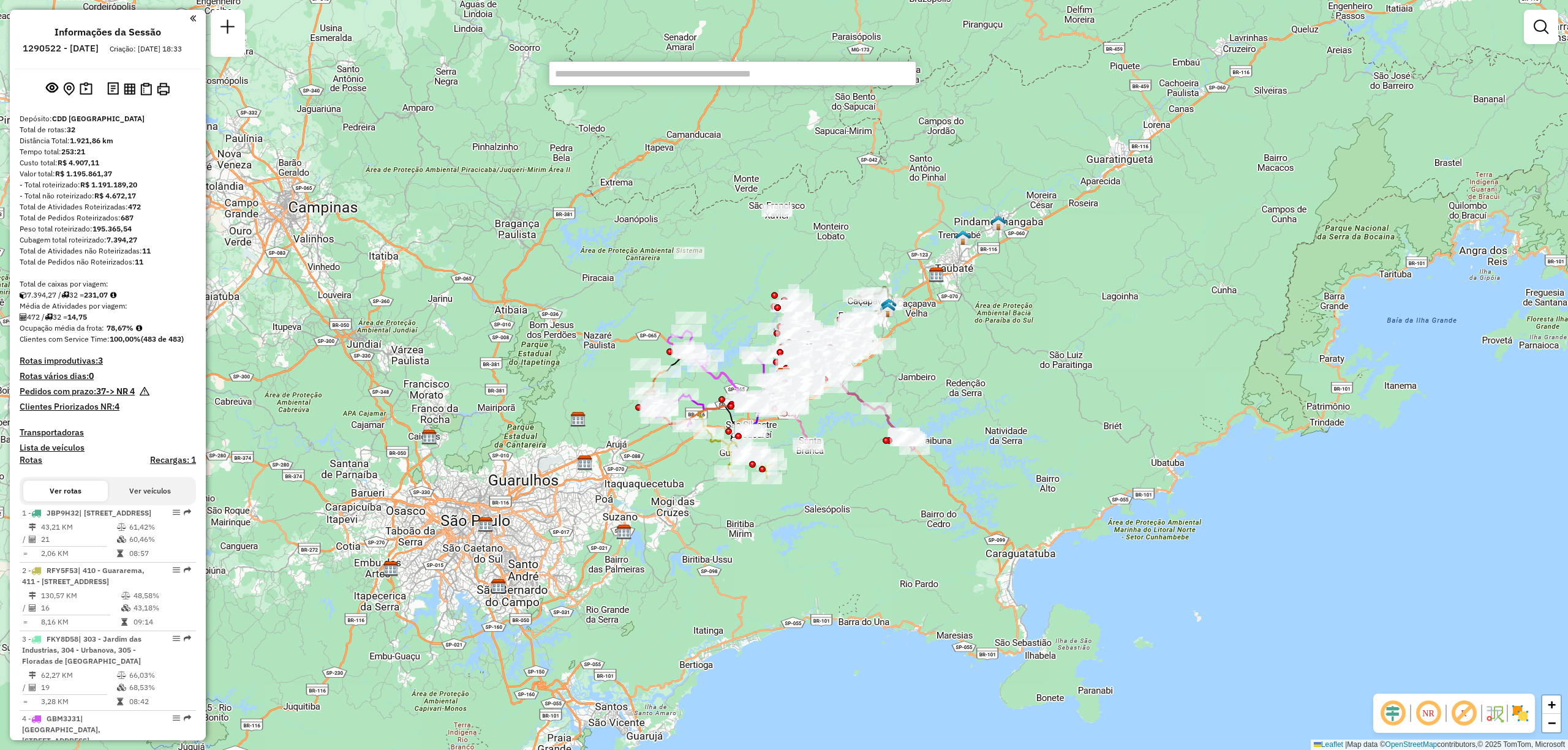
scroll to position [2499, 0]
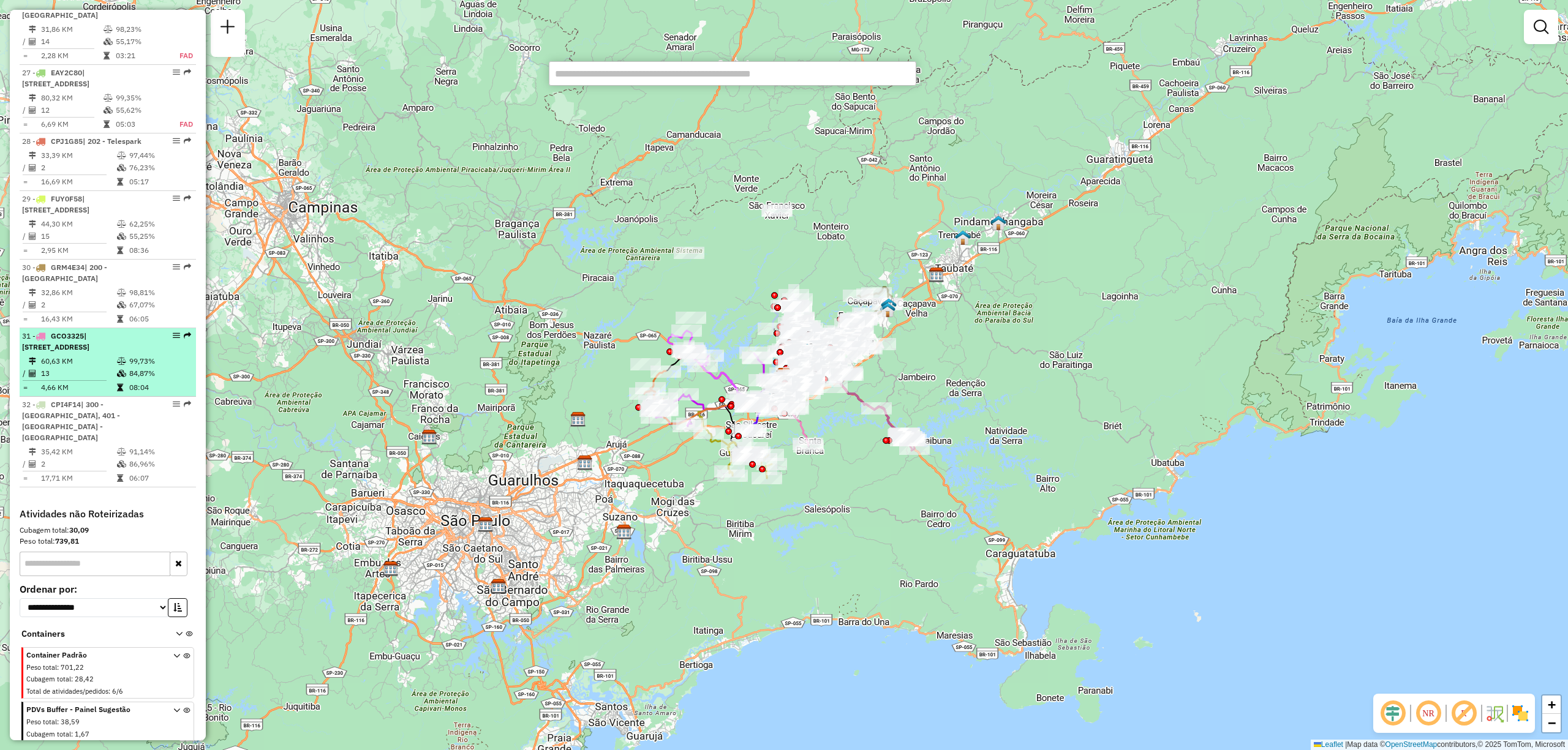
click at [64, 352] on span "| [STREET_ADDRESS]" at bounding box center [56, 341] width 68 height 20
select select "**********"
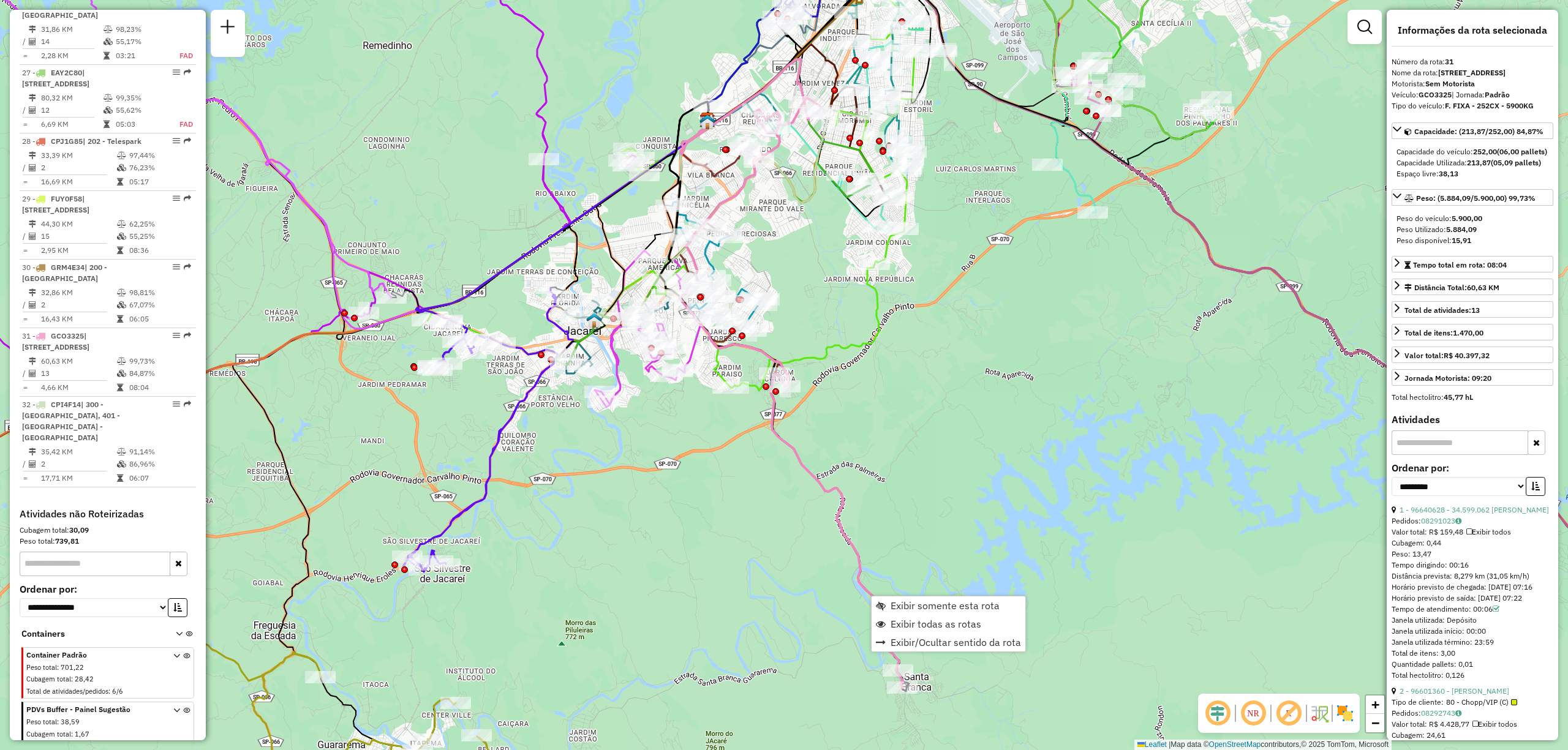
scroll to position [2556, 0]
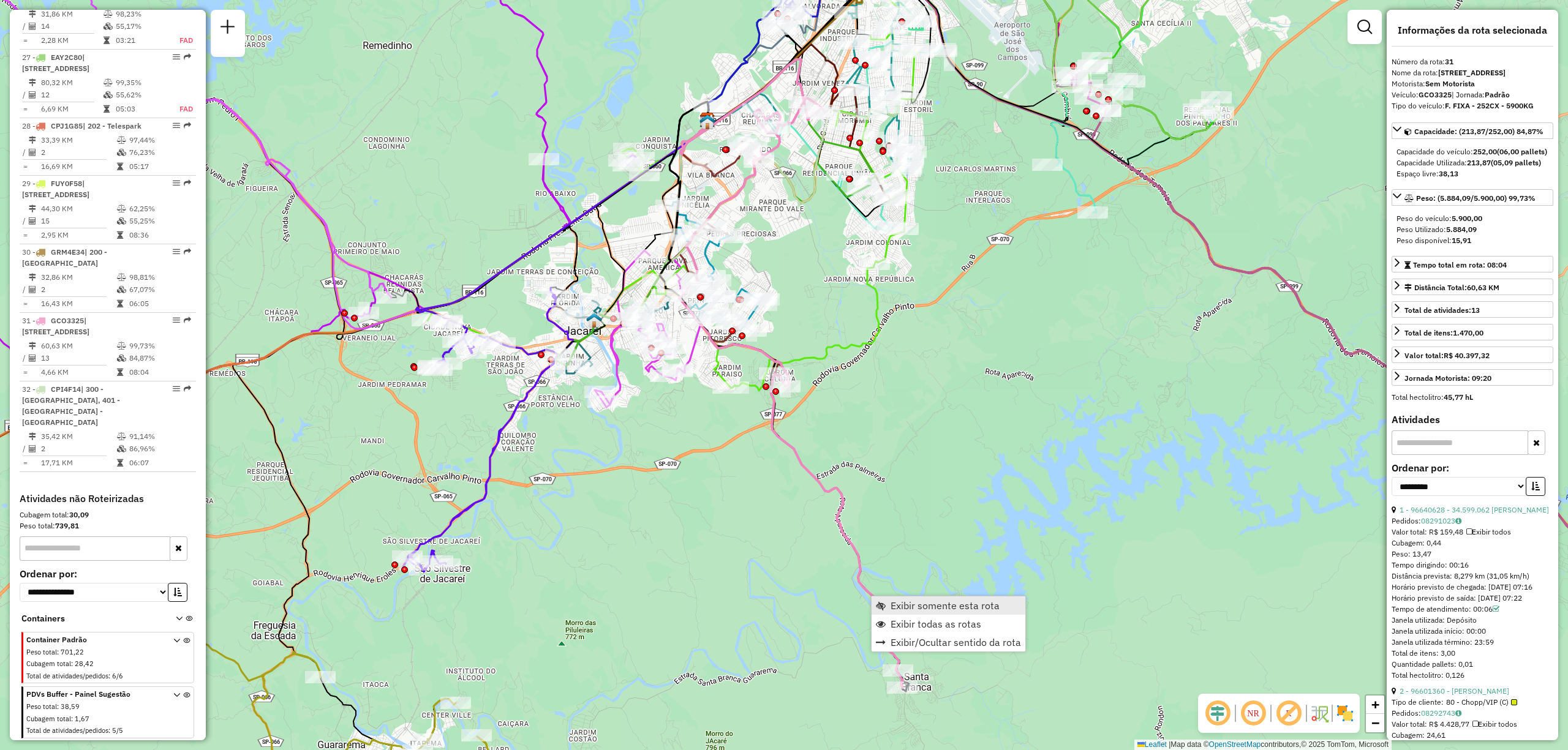
click at [894, 606] on span "Exibir somente esta rota" at bounding box center [944, 605] width 109 height 10
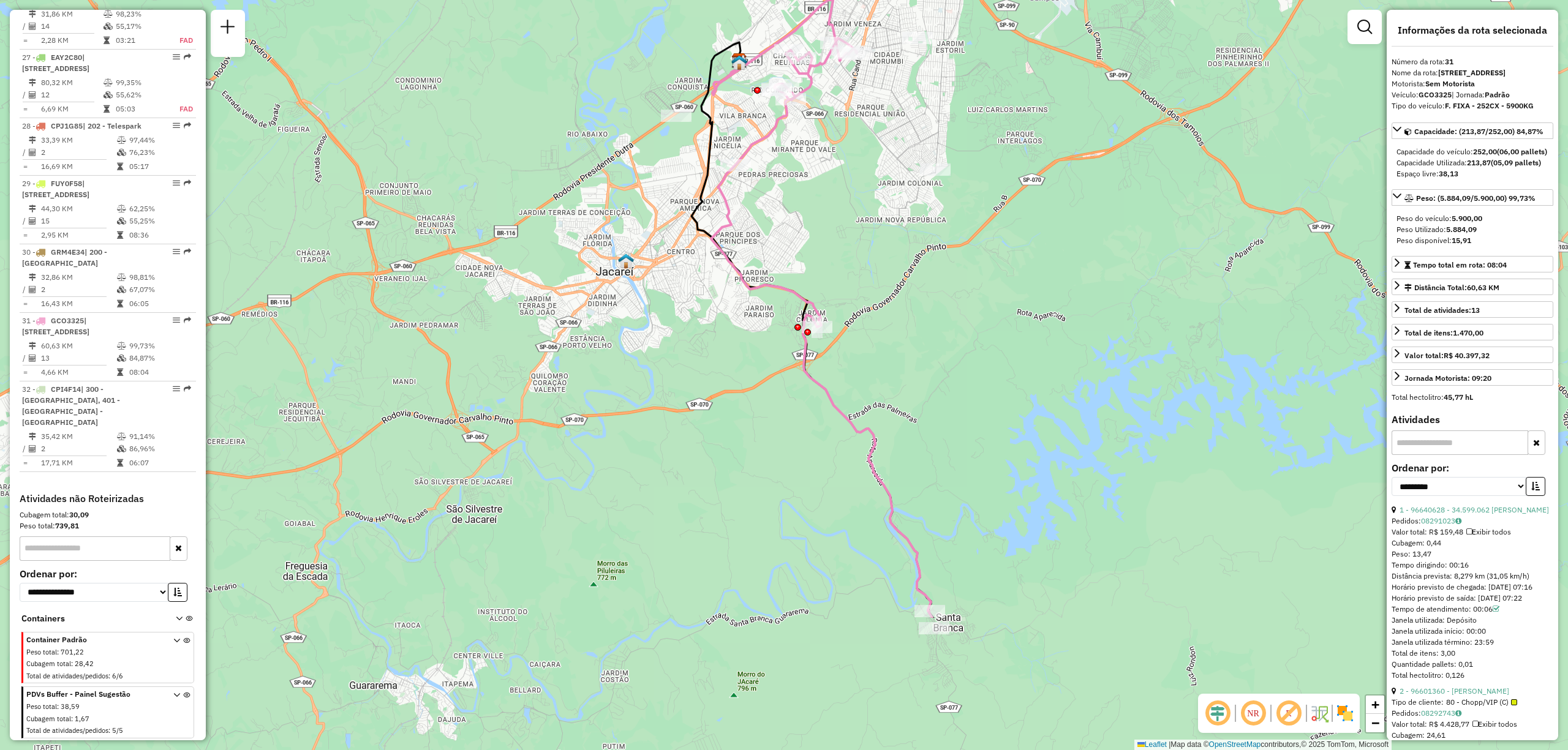
drag, startPoint x: 1140, startPoint y: 559, endPoint x: 947, endPoint y: 349, distance: 285.2
click at [947, 349] on div "Janela de atendimento Grade de atendimento Capacidade Transportadoras Veículos …" at bounding box center [784, 375] width 1568 height 750
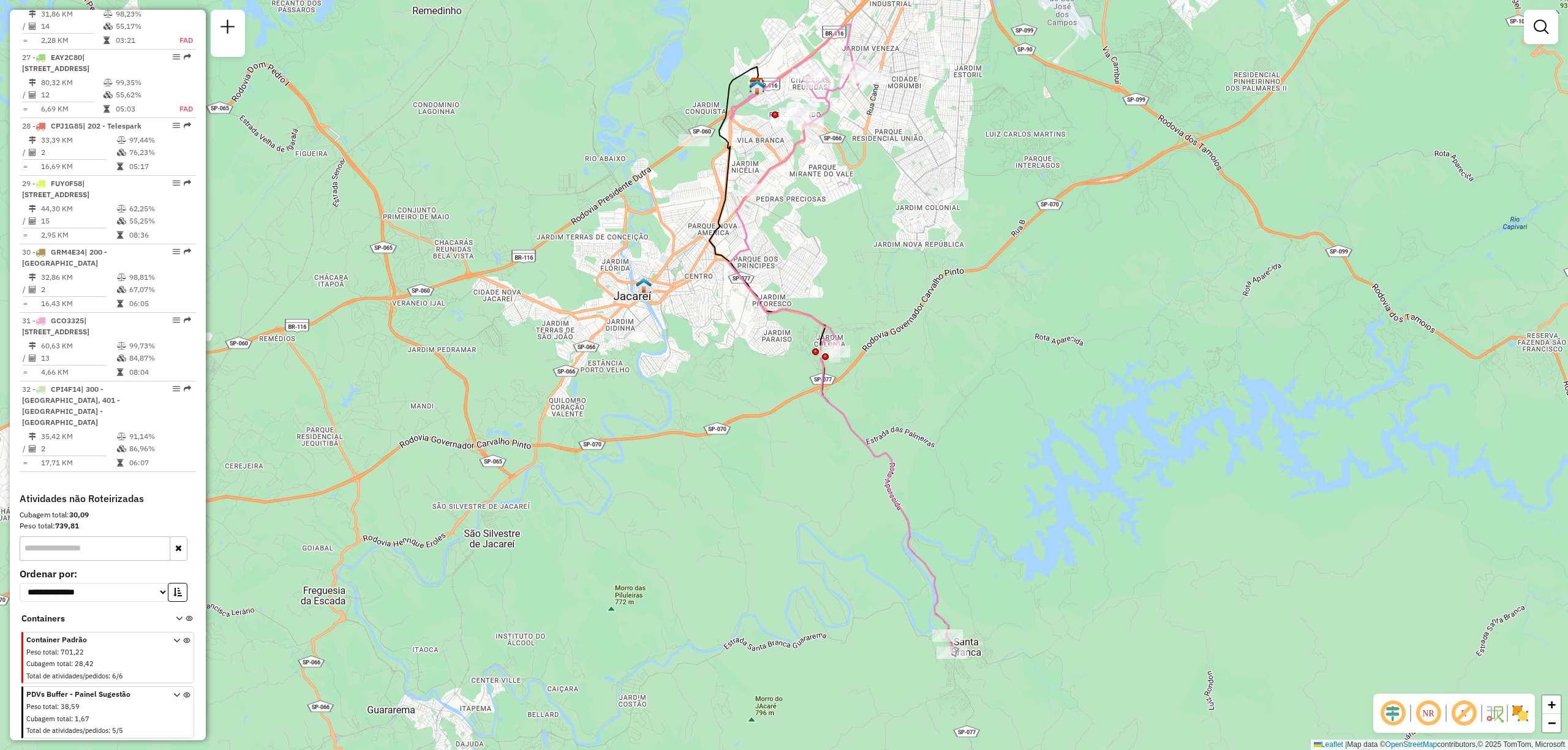
drag, startPoint x: 947, startPoint y: 349, endPoint x: 967, endPoint y: 376, distance: 33.6
click at [967, 376] on div "Janela de atendimento Grade de atendimento Capacidade Transportadoras Veículos …" at bounding box center [784, 375] width 1568 height 750
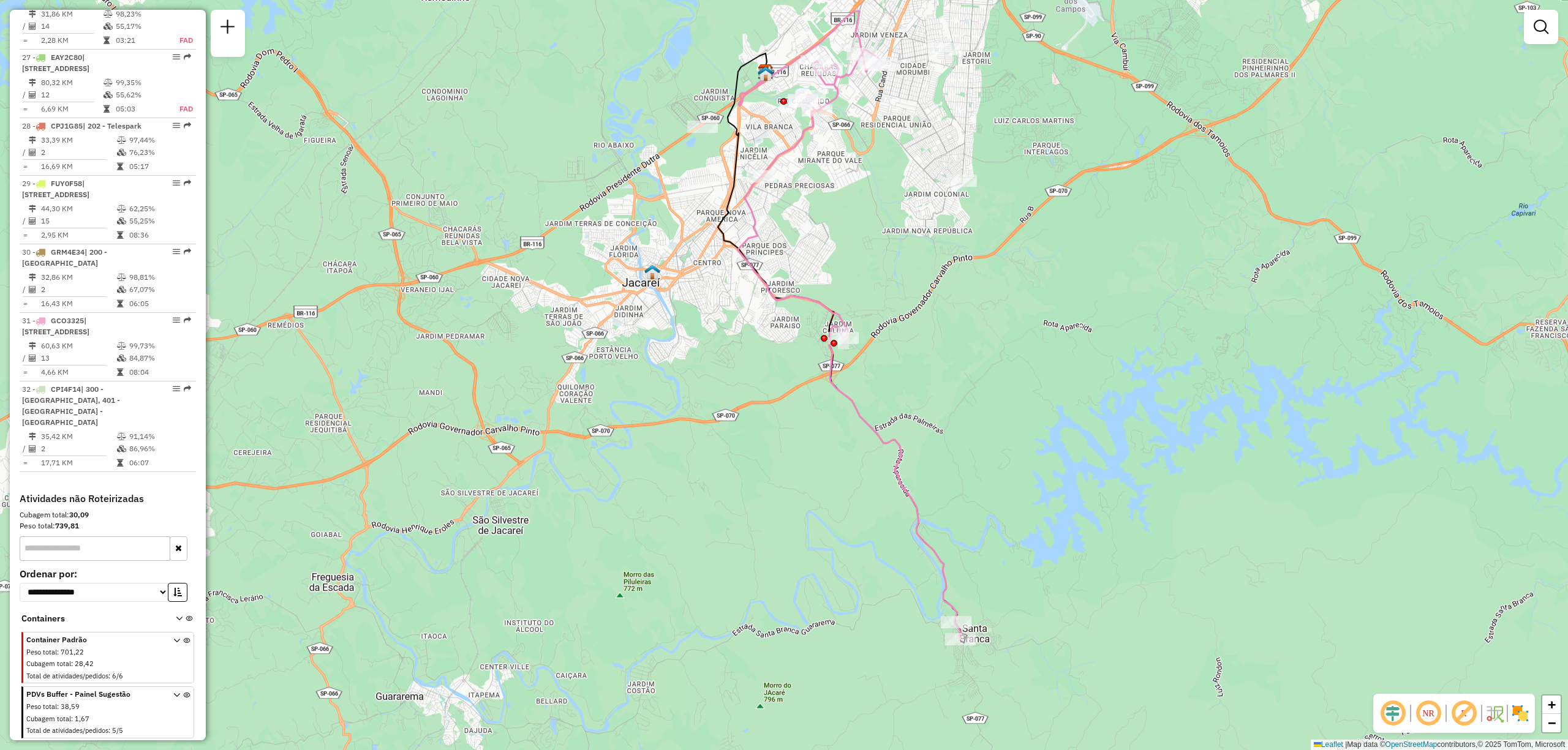
drag, startPoint x: 1166, startPoint y: 574, endPoint x: 1108, endPoint y: 427, distance: 158.0
click at [1108, 427] on div "Janela de atendimento Grade de atendimento Capacidade Transportadoras Veículos …" at bounding box center [784, 375] width 1568 height 750
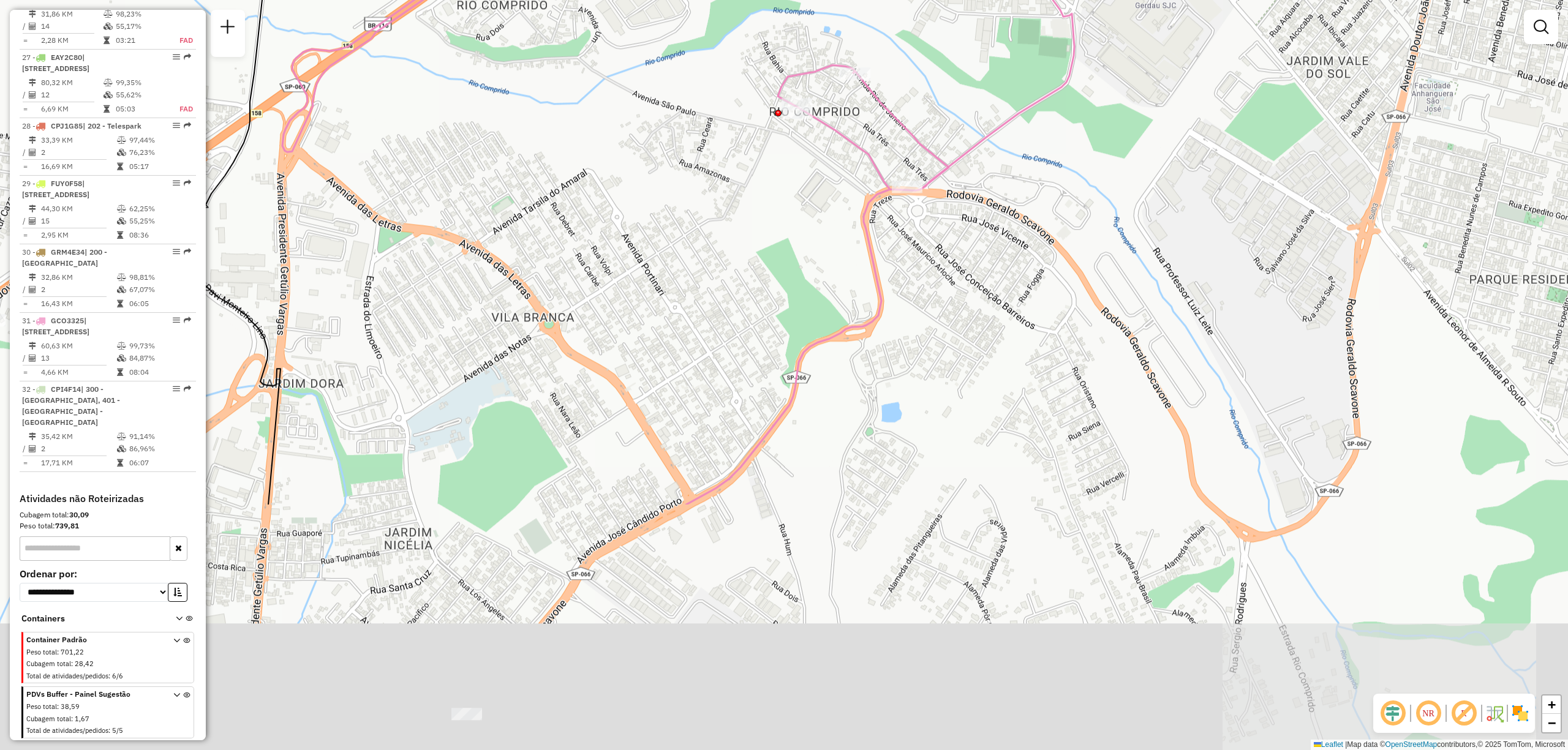
drag, startPoint x: 985, startPoint y: 640, endPoint x: 1106, endPoint y: 319, distance: 343.0
click at [1106, 319] on div "Janela de atendimento Grade de atendimento Capacidade Transportadoras Veículos …" at bounding box center [784, 375] width 1568 height 750
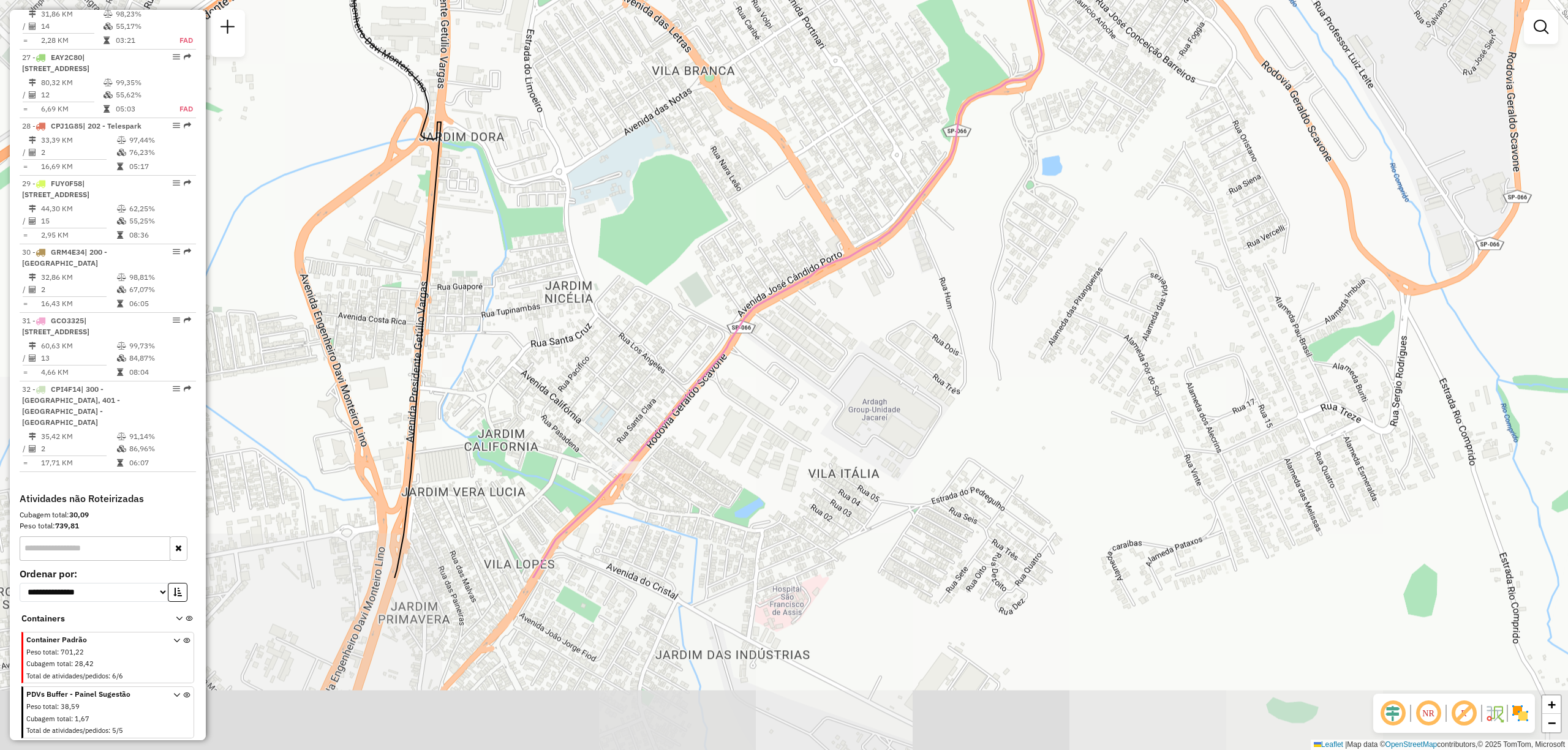
drag, startPoint x: 883, startPoint y: 590, endPoint x: 1037, endPoint y: 349, distance: 286.0
click at [1037, 349] on div "Janela de atendimento Grade de atendimento Capacidade Transportadoras Veículos …" at bounding box center [784, 375] width 1568 height 750
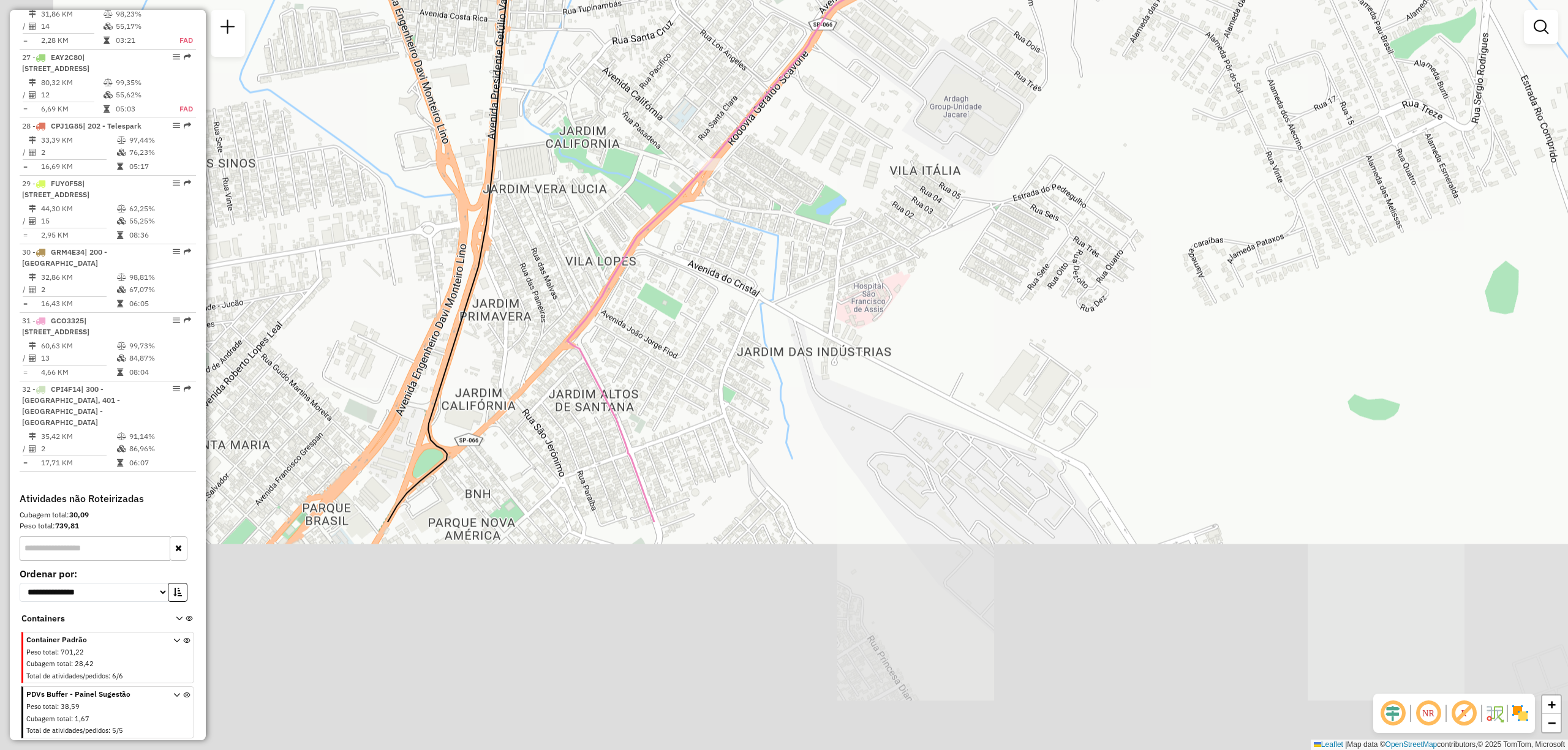
drag, startPoint x: 739, startPoint y: 566, endPoint x: 821, endPoint y: 346, distance: 234.8
click at [816, 361] on div "Janela de atendimento Grade de atendimento Capacidade Transportadoras Veículos …" at bounding box center [784, 375] width 1568 height 750
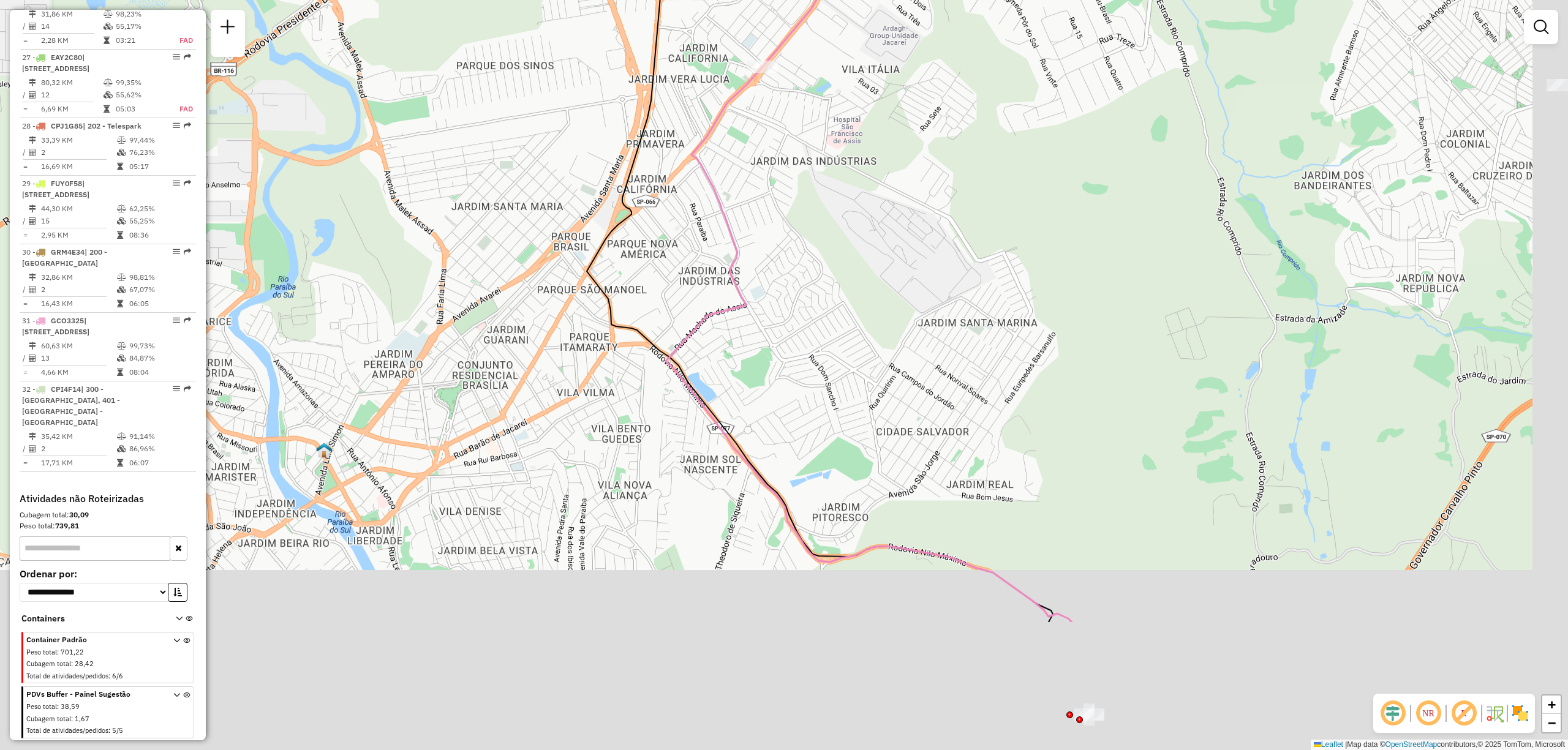
drag, startPoint x: 908, startPoint y: 603, endPoint x: 870, endPoint y: 376, distance: 230.2
click at [870, 376] on div "Janela de atendimento Grade de atendimento Capacidade Transportadoras Veículos …" at bounding box center [784, 375] width 1568 height 750
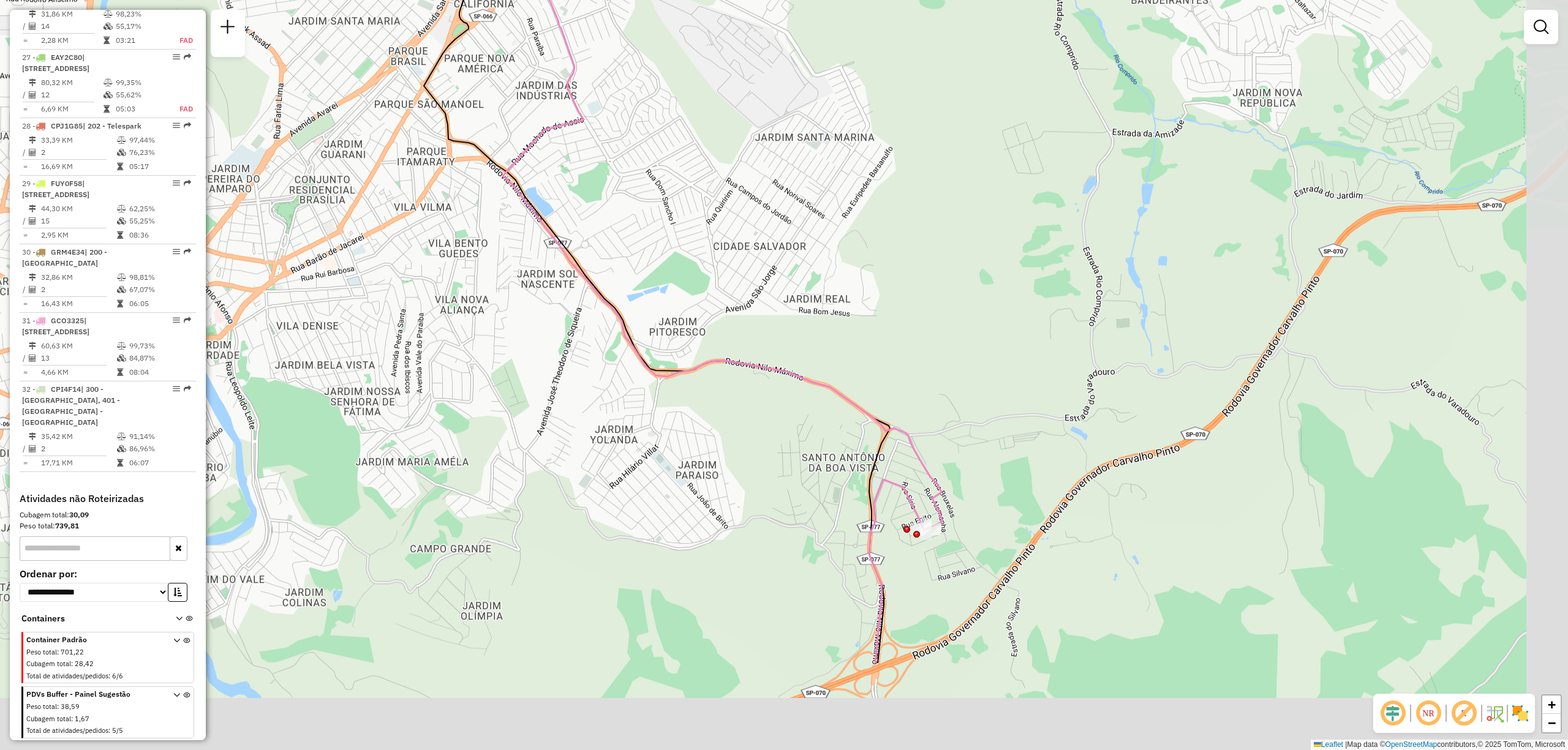
drag, startPoint x: 1002, startPoint y: 579, endPoint x: 839, endPoint y: 413, distance: 232.6
click at [839, 413] on div "Janela de atendimento Grade de atendimento Capacidade Transportadoras Veículos …" at bounding box center [784, 375] width 1568 height 750
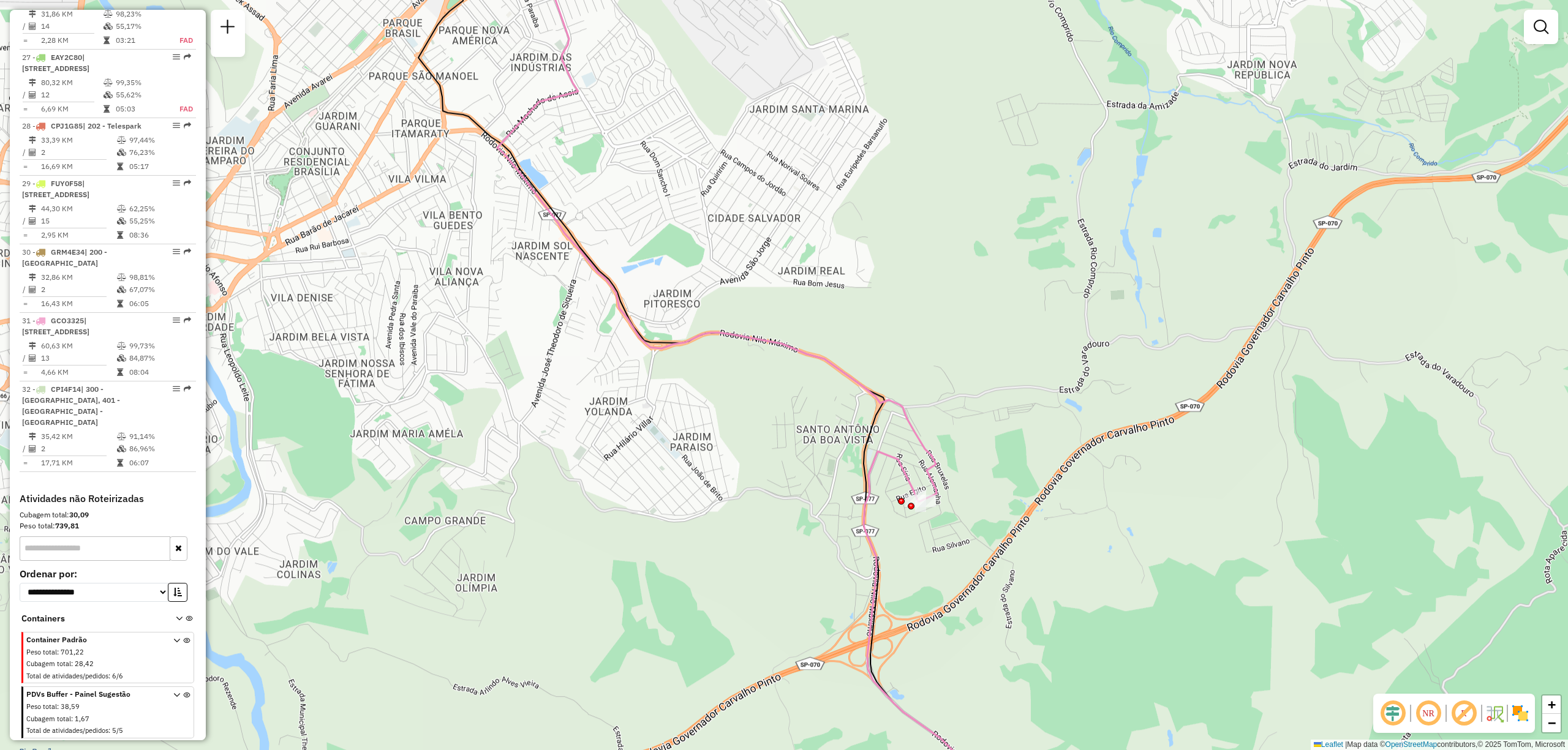
drag, startPoint x: 999, startPoint y: 603, endPoint x: 956, endPoint y: 412, distance: 195.8
click at [956, 412] on div "Janela de atendimento Grade de atendimento Capacidade Transportadoras Veículos …" at bounding box center [784, 375] width 1568 height 750
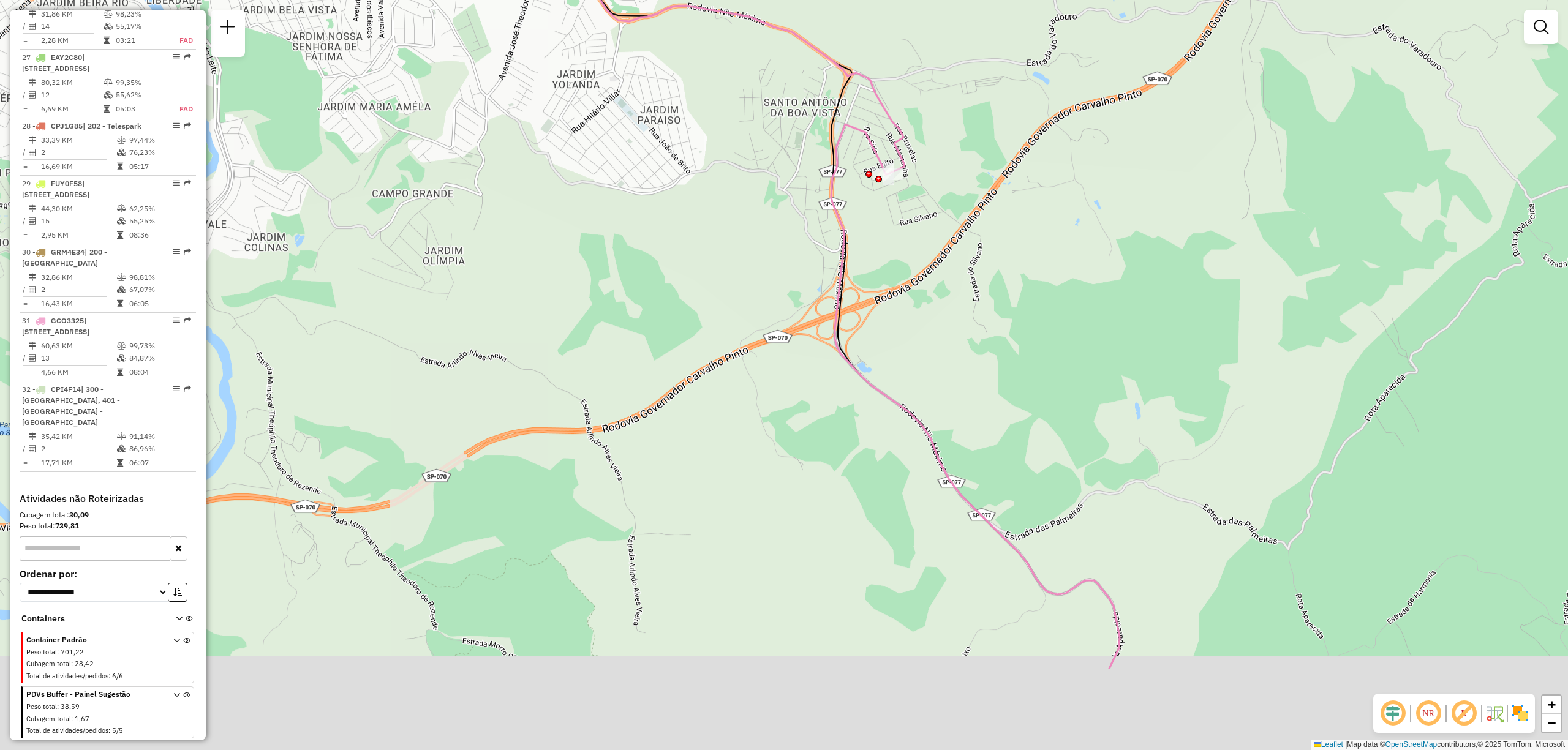
drag, startPoint x: 975, startPoint y: 558, endPoint x: 977, endPoint y: 332, distance: 226.0
click at [977, 332] on div "Janela de atendimento Grade de atendimento Capacidade Transportadoras Veículos …" at bounding box center [784, 375] width 1568 height 750
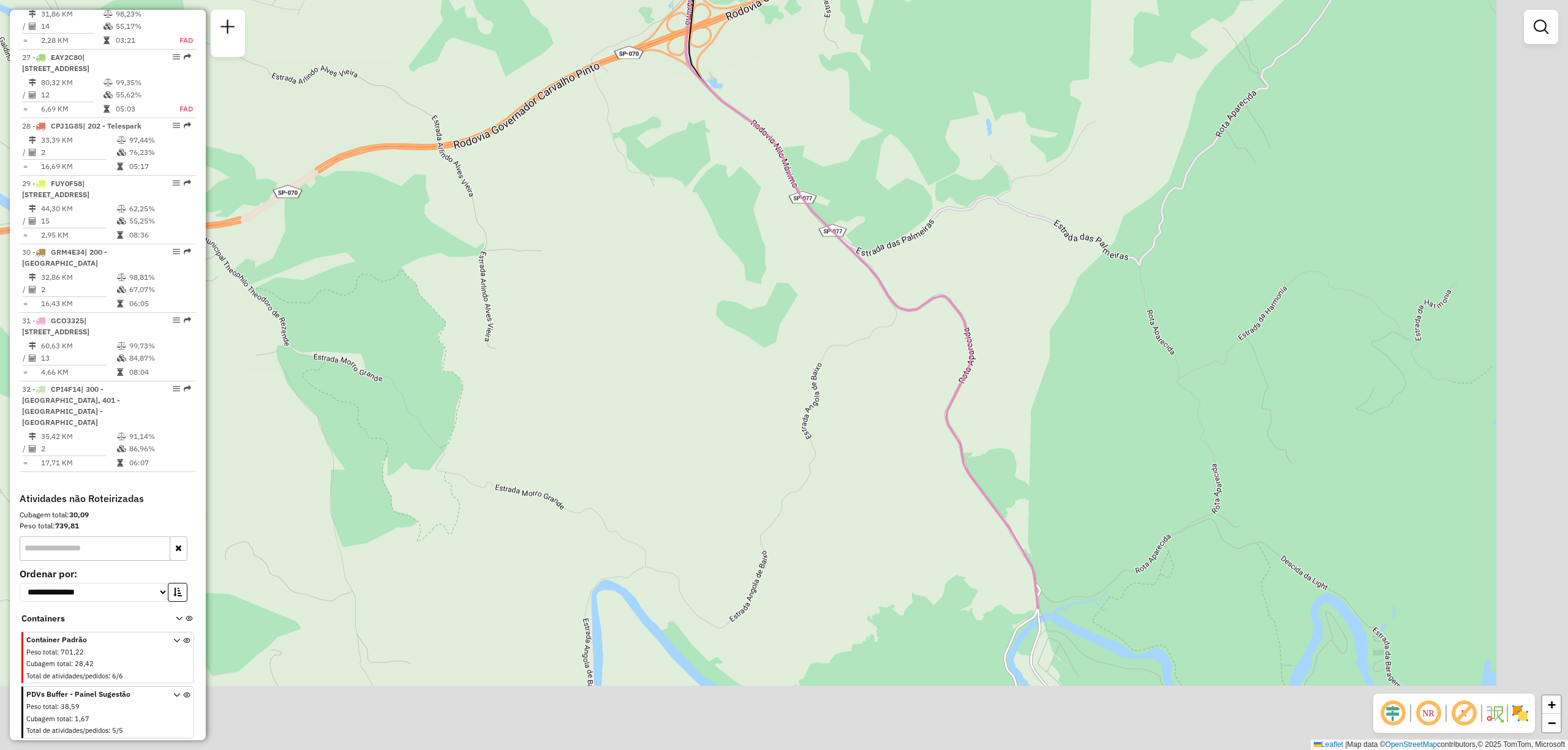
drag, startPoint x: 1037, startPoint y: 543, endPoint x: 890, endPoint y: 322, distance: 265.4
click at [890, 322] on div "Janela de atendimento Grade de atendimento Capacidade Transportadoras Veículos …" at bounding box center [784, 375] width 1568 height 750
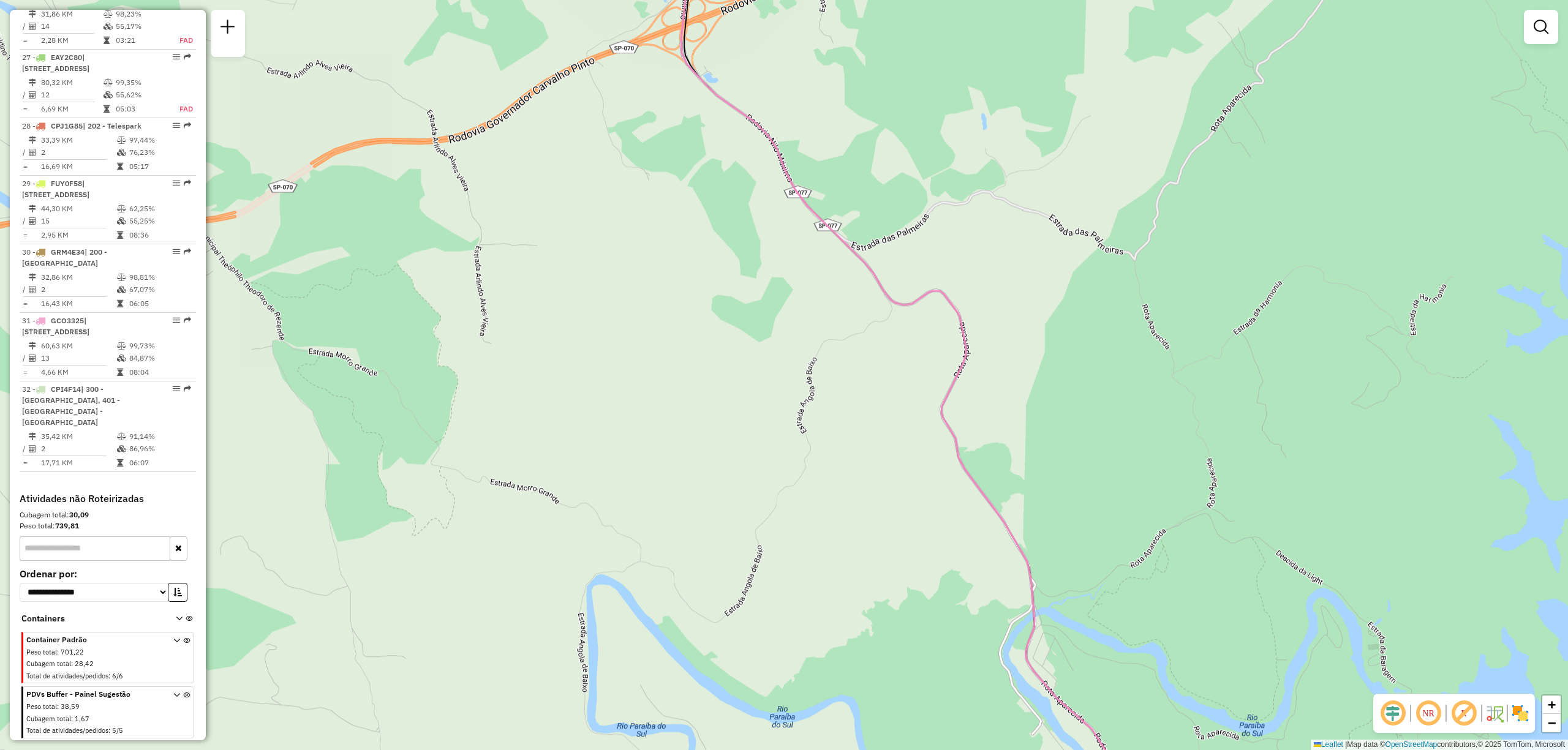
drag, startPoint x: 1087, startPoint y: 496, endPoint x: 936, endPoint y: 253, distance: 286.1
click at [936, 256] on div "Janela de atendimento Grade de atendimento Capacidade Transportadoras Veículos …" at bounding box center [784, 375] width 1568 height 750
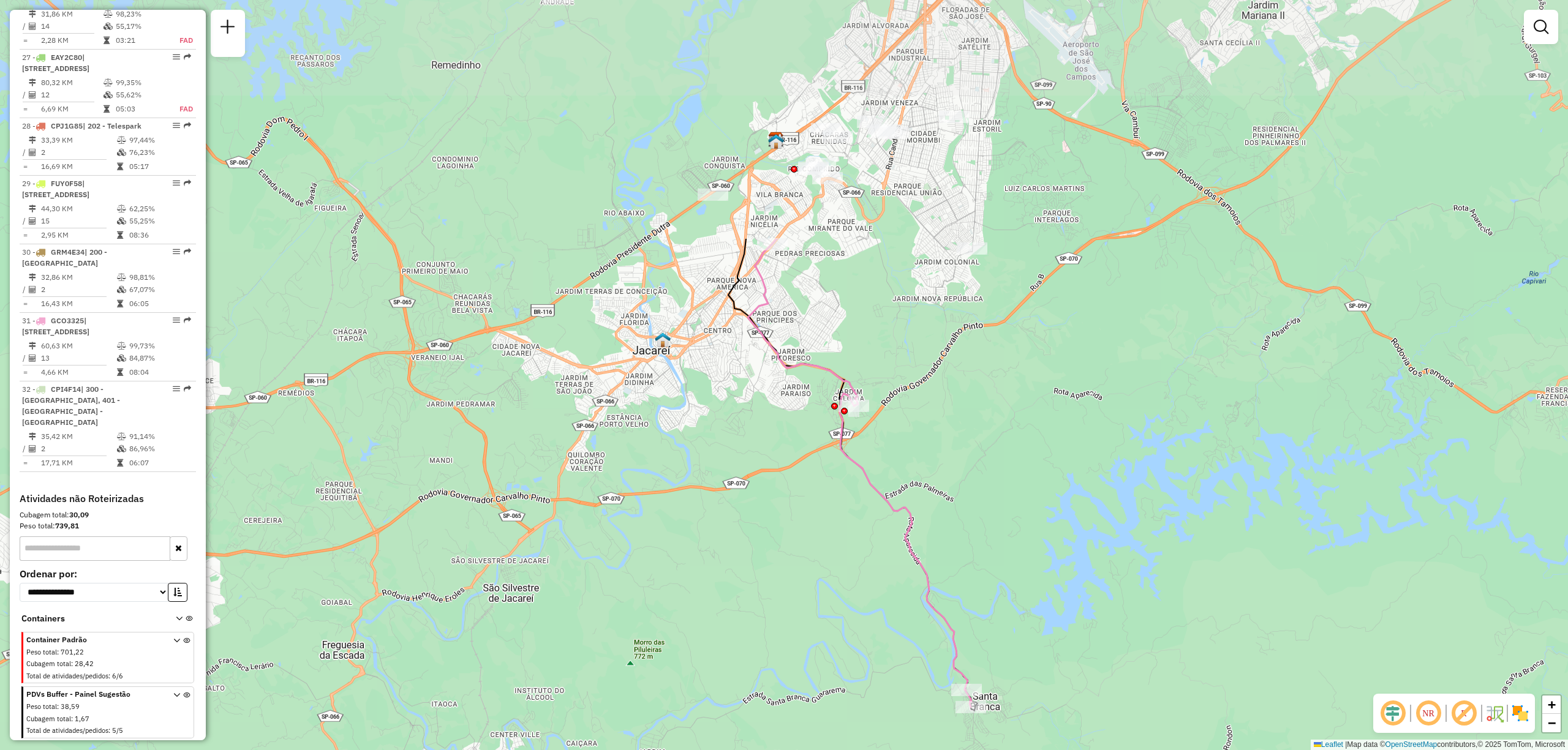
drag, startPoint x: 718, startPoint y: 133, endPoint x: 720, endPoint y: 447, distance: 314.0
click at [720, 447] on div "Janela de atendimento Grade de atendimento Capacidade Transportadoras Veículos …" at bounding box center [784, 375] width 1568 height 750
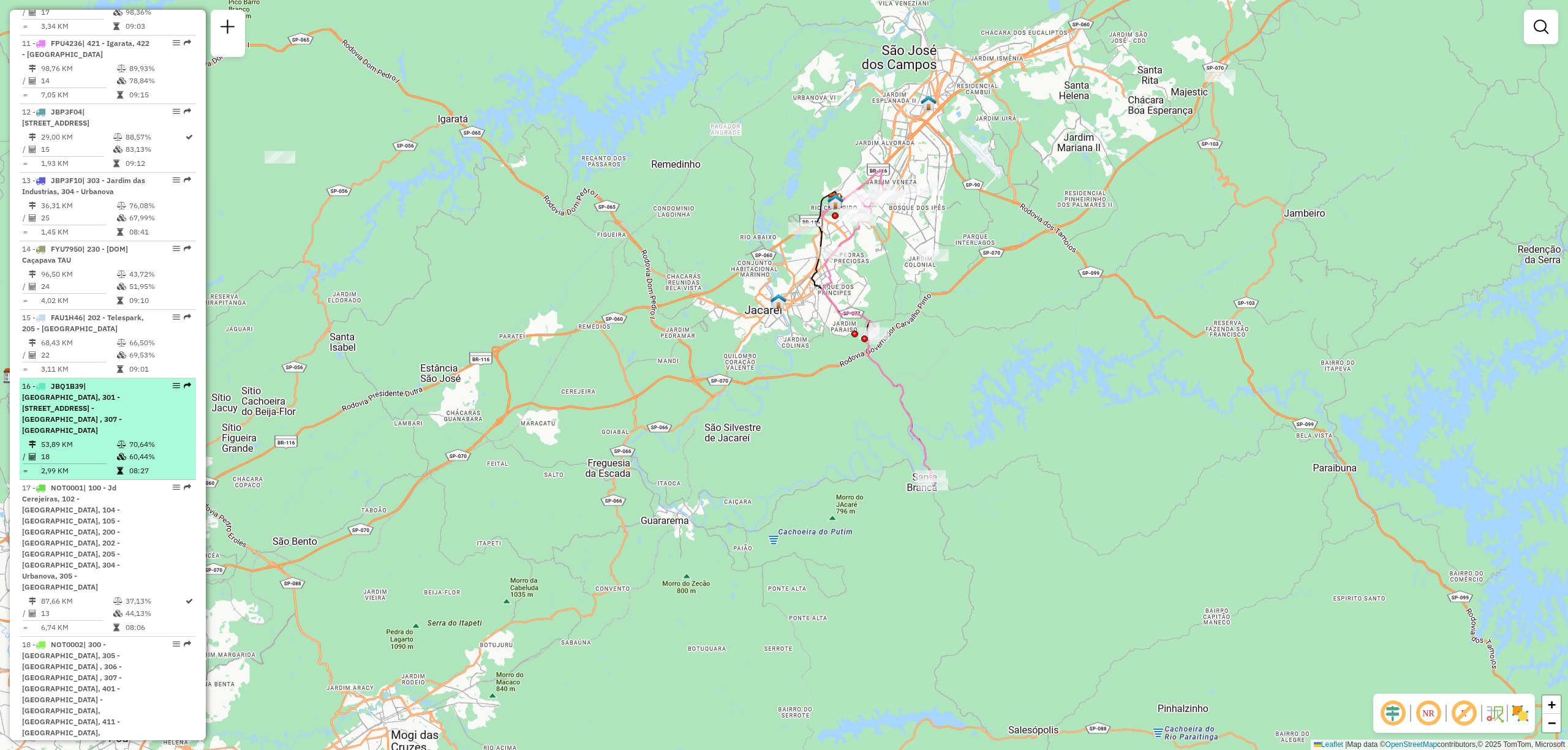
scroll to position [758, 0]
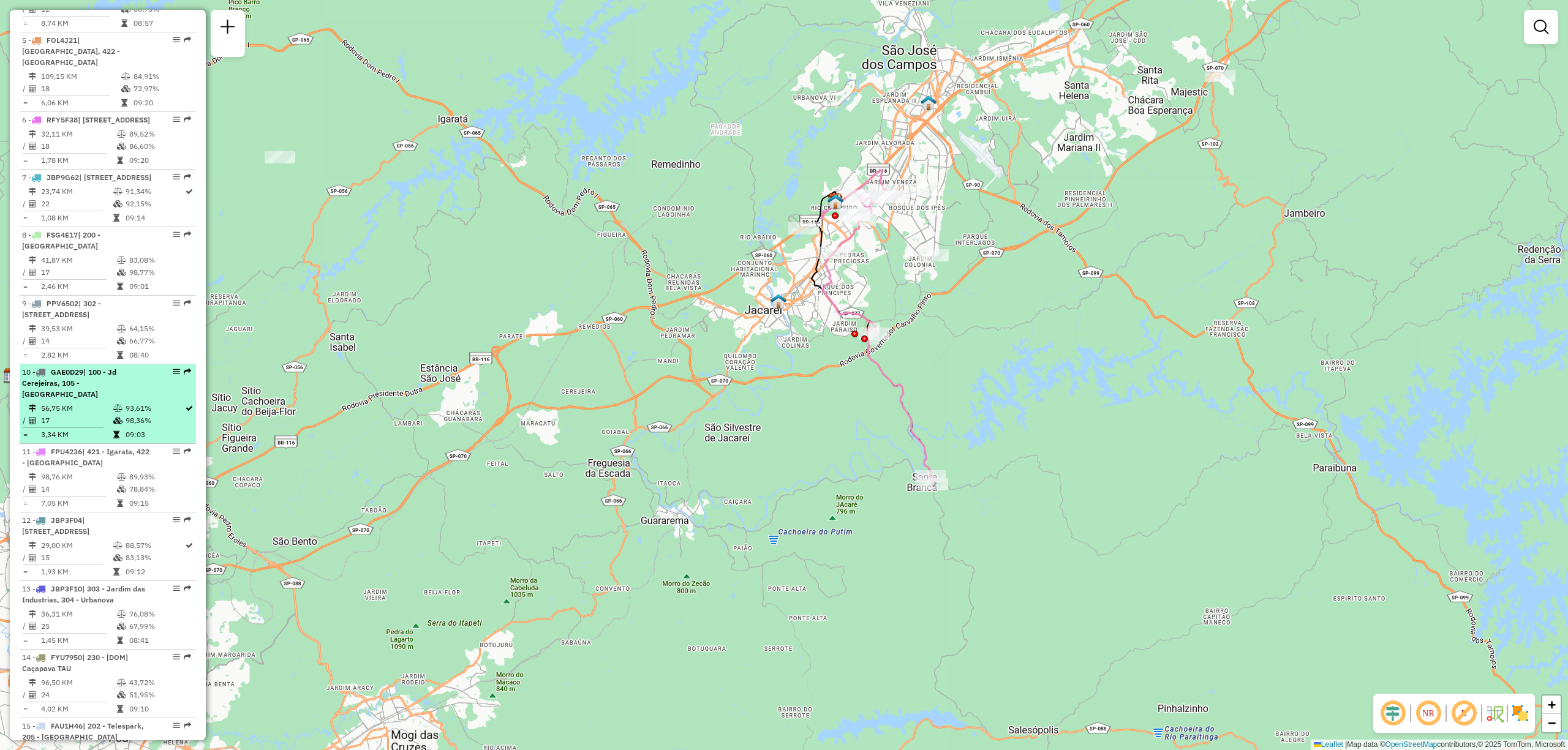
click at [71, 400] on div "10 - GAE0D29 | 100 - Jd Cerejeiras, 105 - [GEOGRAPHIC_DATA]" at bounding box center [87, 384] width 129 height 33
select select "**********"
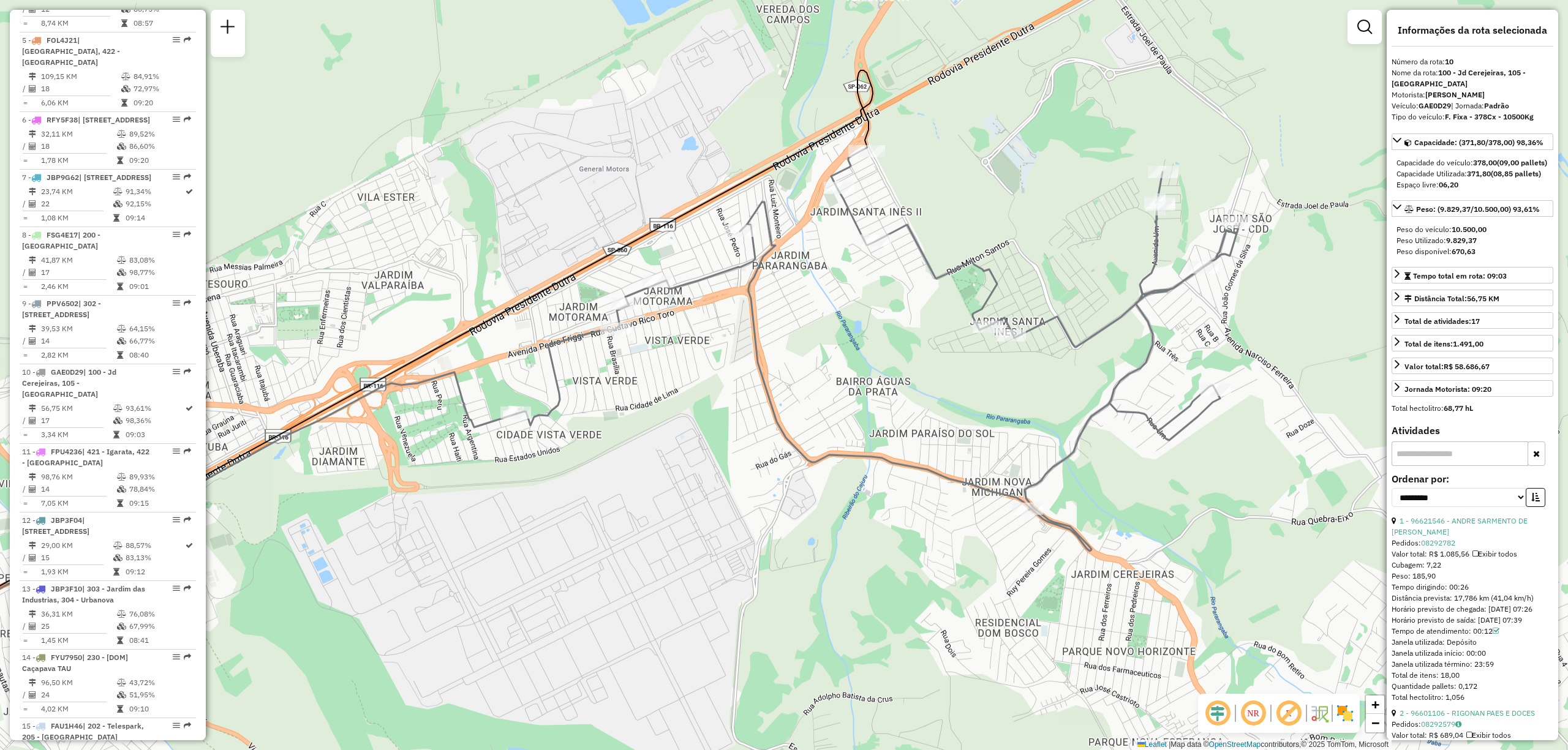
drag, startPoint x: 1042, startPoint y: 304, endPoint x: 963, endPoint y: 388, distance: 115.3
click at [963, 388] on div "Janela de atendimento Grade de atendimento Capacidade Transportadoras Veículos …" at bounding box center [784, 375] width 1568 height 750
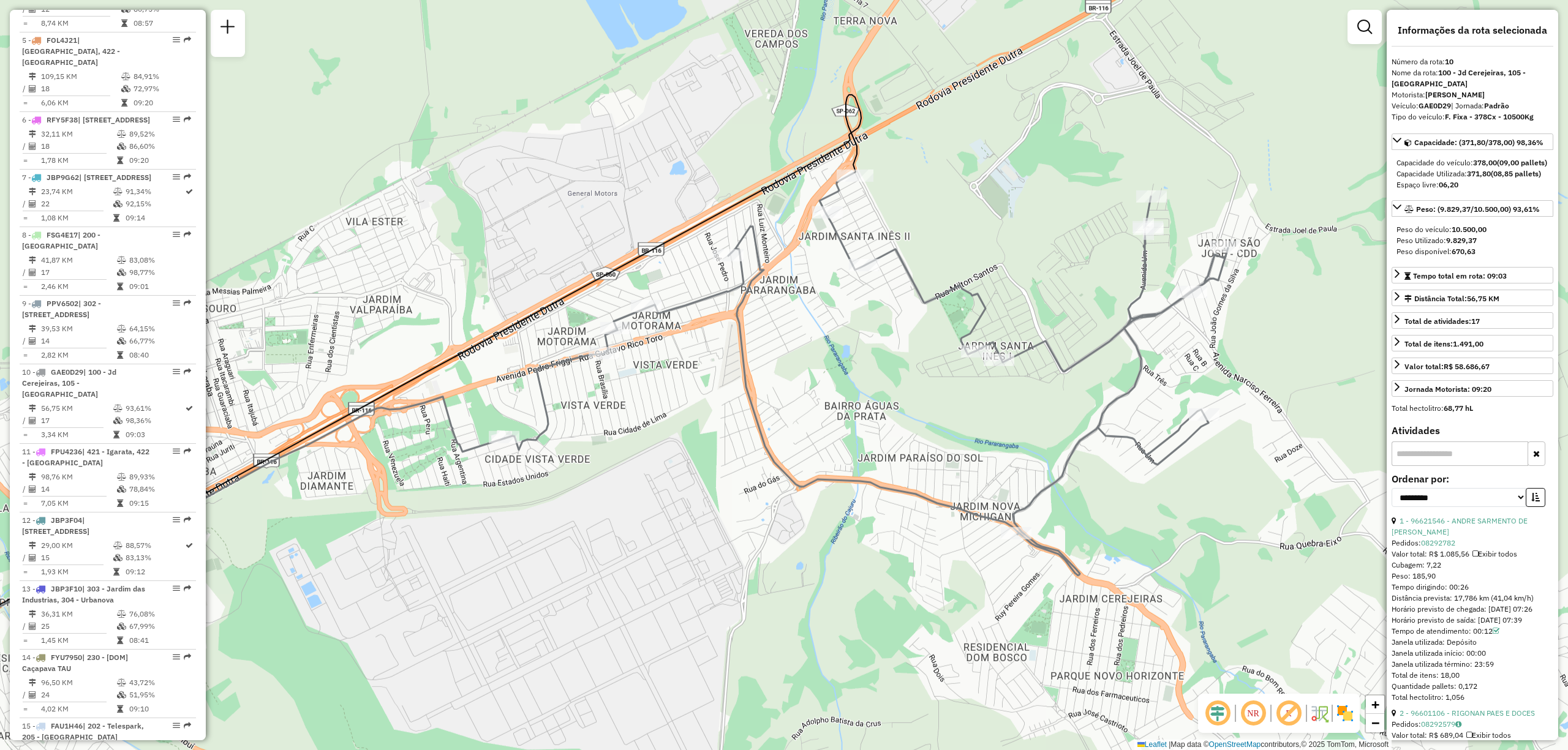
drag, startPoint x: 936, startPoint y: 140, endPoint x: 924, endPoint y: 164, distance: 26.8
click at [924, 164] on div "Janela de atendimento Grade de atendimento Capacidade Transportadoras Veículos …" at bounding box center [784, 375] width 1568 height 750
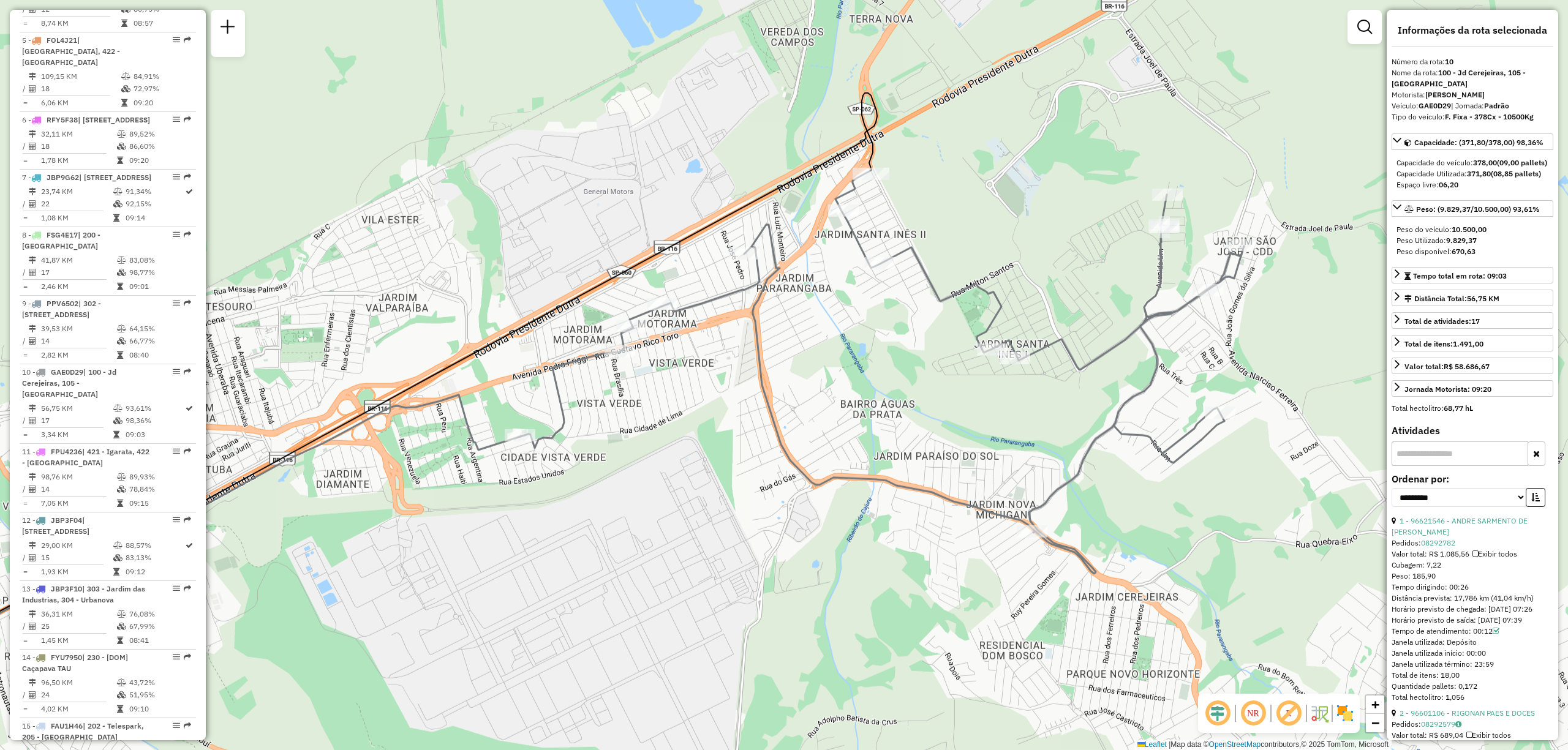
drag, startPoint x: 621, startPoint y: 536, endPoint x: 637, endPoint y: 535, distance: 16.0
click at [637, 535] on div "Janela de atendimento Grade de atendimento Capacidade Transportadoras Veículos …" at bounding box center [784, 375] width 1568 height 750
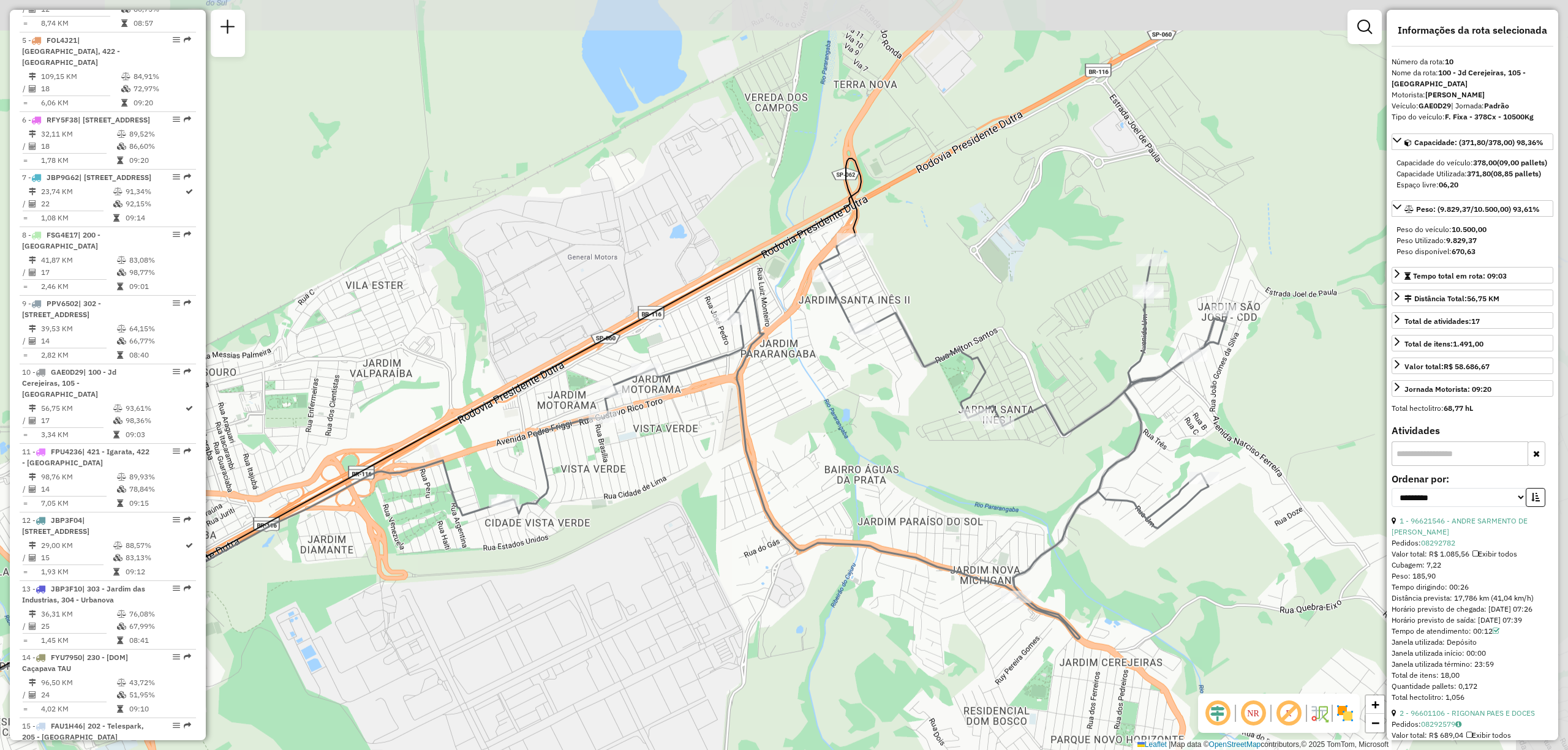
drag, startPoint x: 1328, startPoint y: 180, endPoint x: 948, endPoint y: 290, distance: 395.6
click at [948, 290] on div "Janela de atendimento Grade de atendimento Capacidade Transportadoras Veículos …" at bounding box center [784, 375] width 1568 height 750
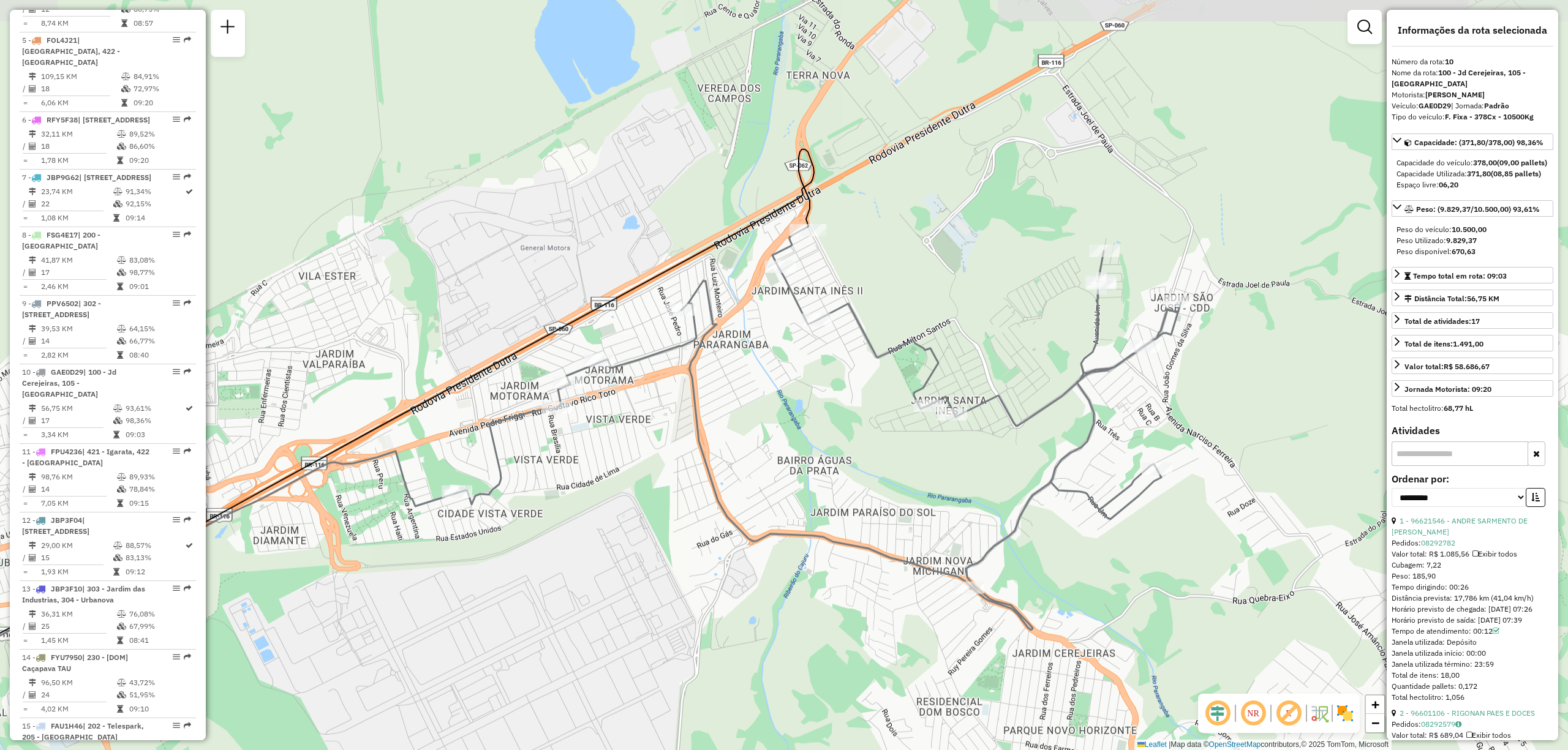
click at [948, 290] on div "Janela de atendimento Grade de atendimento Capacidade Transportadoras Veículos …" at bounding box center [784, 375] width 1568 height 750
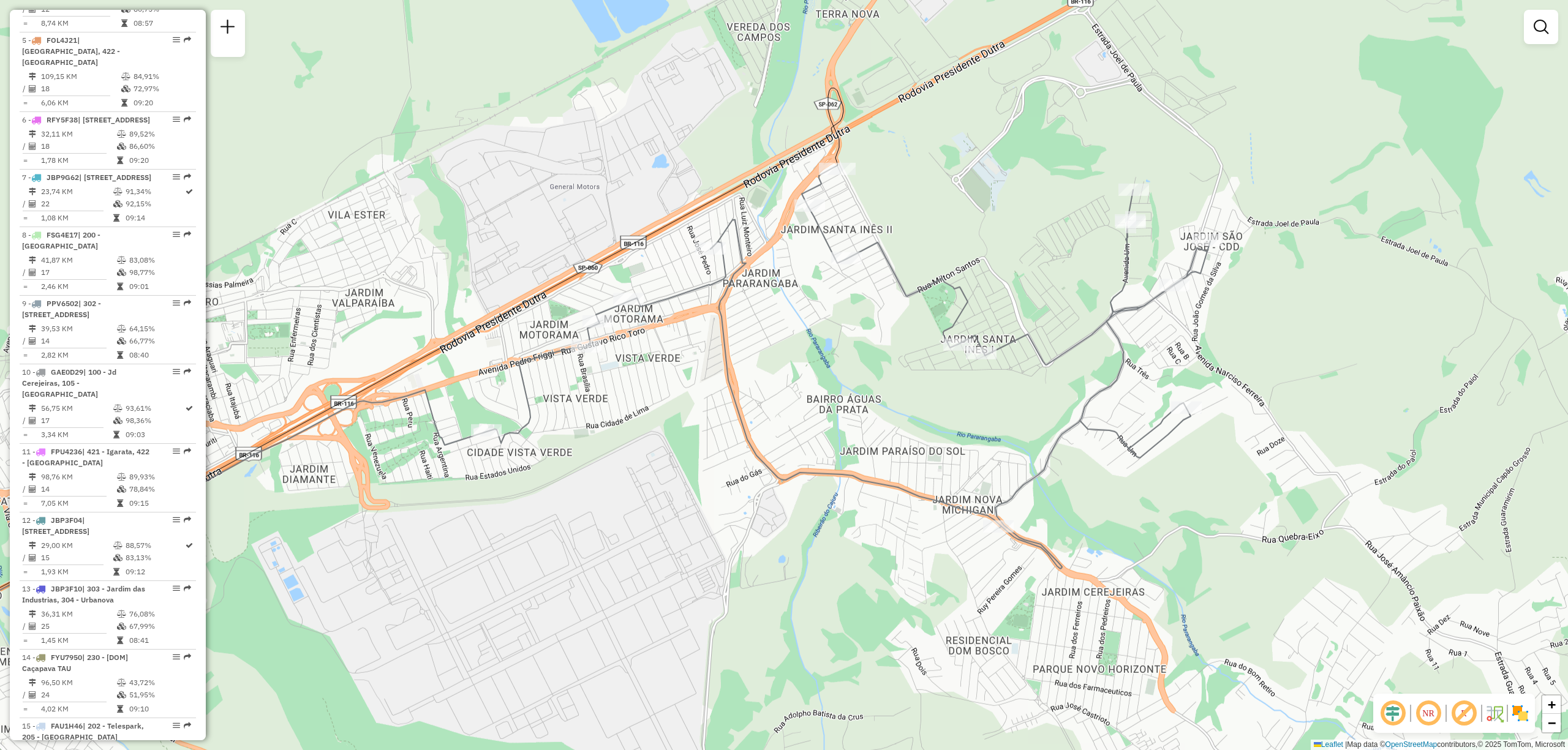
drag, startPoint x: 948, startPoint y: 290, endPoint x: 978, endPoint y: 229, distance: 68.0
click at [978, 229] on div "Janela de atendimento Grade de atendimento Capacidade Transportadoras Veículos …" at bounding box center [784, 375] width 1568 height 750
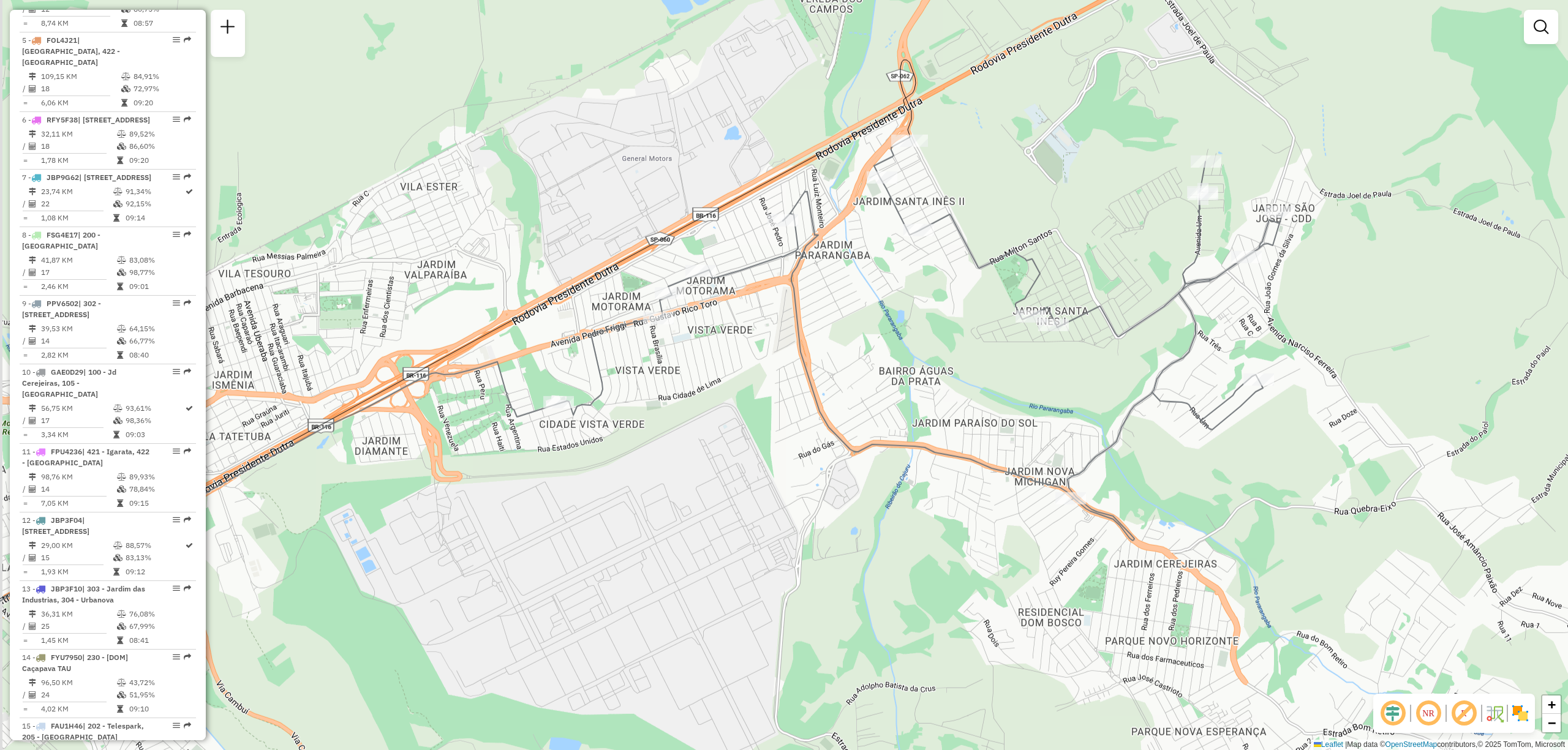
drag, startPoint x: 728, startPoint y: 491, endPoint x: 779, endPoint y: 470, distance: 55.2
click at [779, 470] on div "Janela de atendimento Grade de atendimento Capacidade Transportadoras Veículos …" at bounding box center [784, 375] width 1568 height 750
